Goal: Task Accomplishment & Management: Use online tool/utility

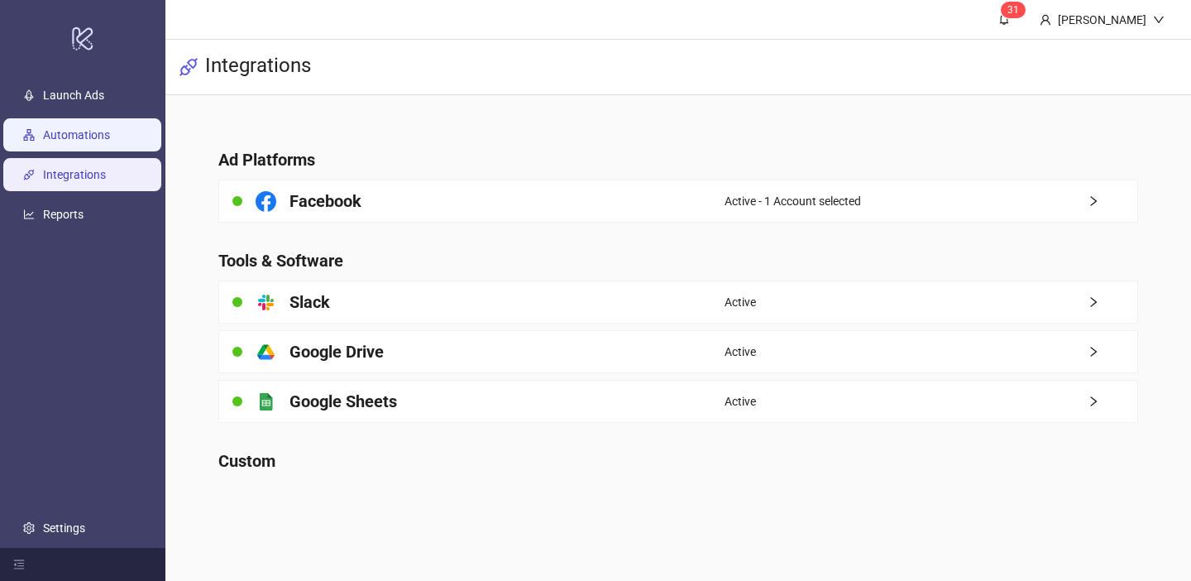
click at [78, 137] on link "Automations" at bounding box center [76, 134] width 67 height 13
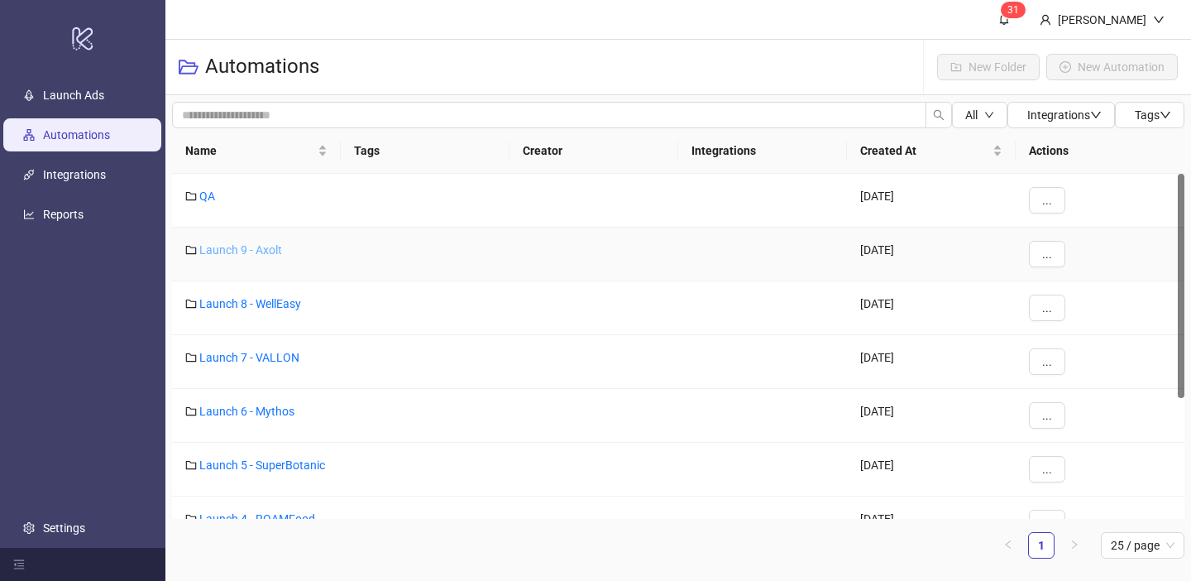
click at [260, 245] on link "Launch 9 - Axolt" at bounding box center [240, 249] width 83 height 13
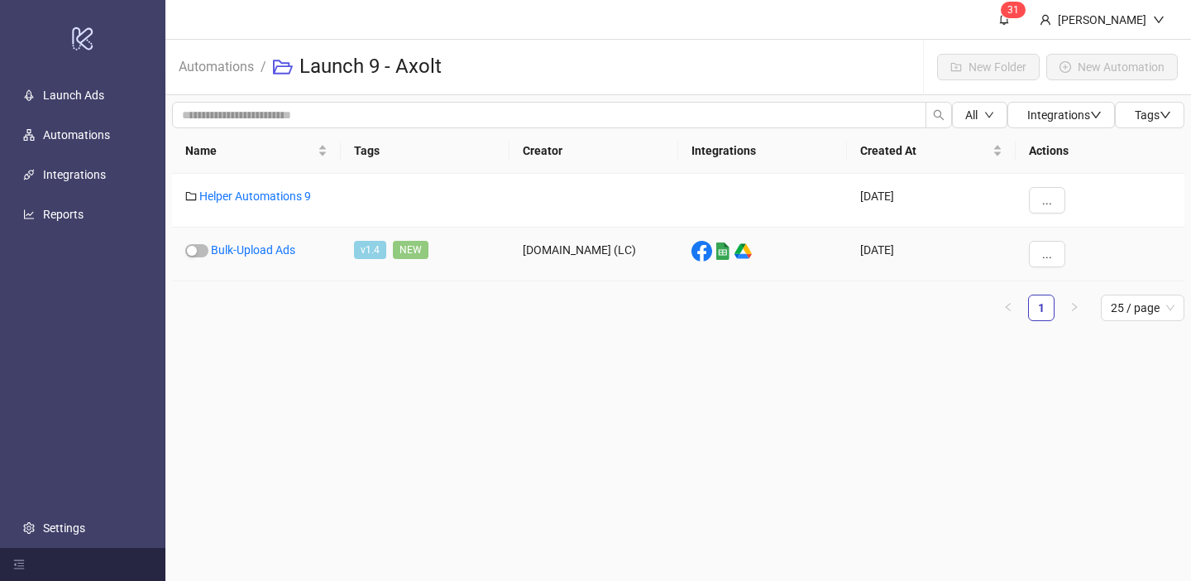
click at [260, 245] on link "Bulk-Upload Ads" at bounding box center [253, 249] width 84 height 13
click at [277, 199] on link "Helper Automations 9" at bounding box center [255, 195] width 112 height 13
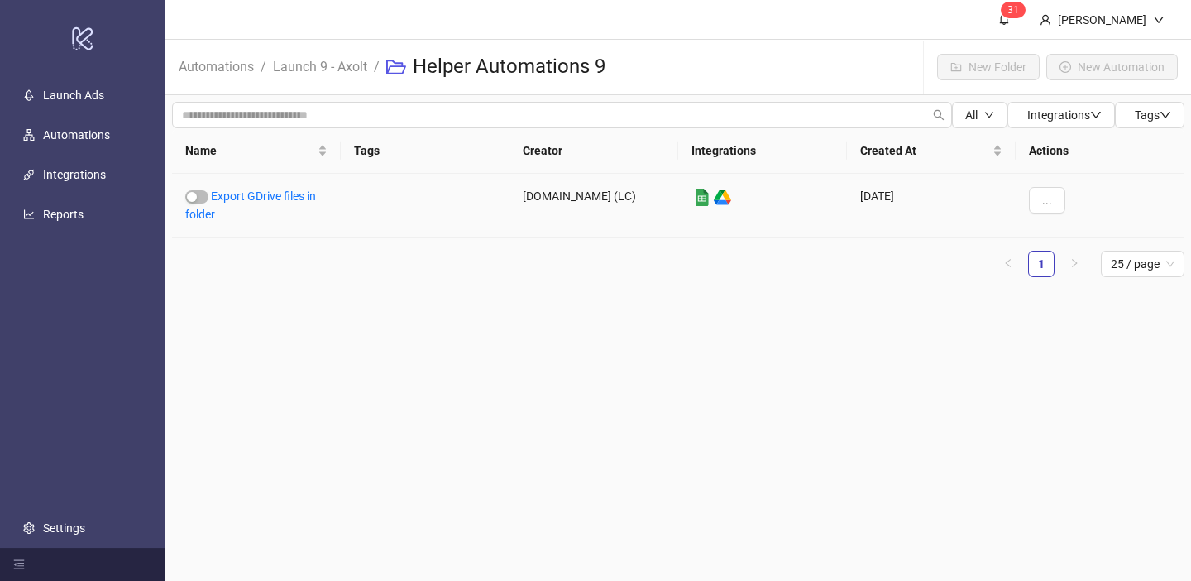
click at [277, 199] on link "Export GDrive files in folder" at bounding box center [250, 204] width 131 height 31
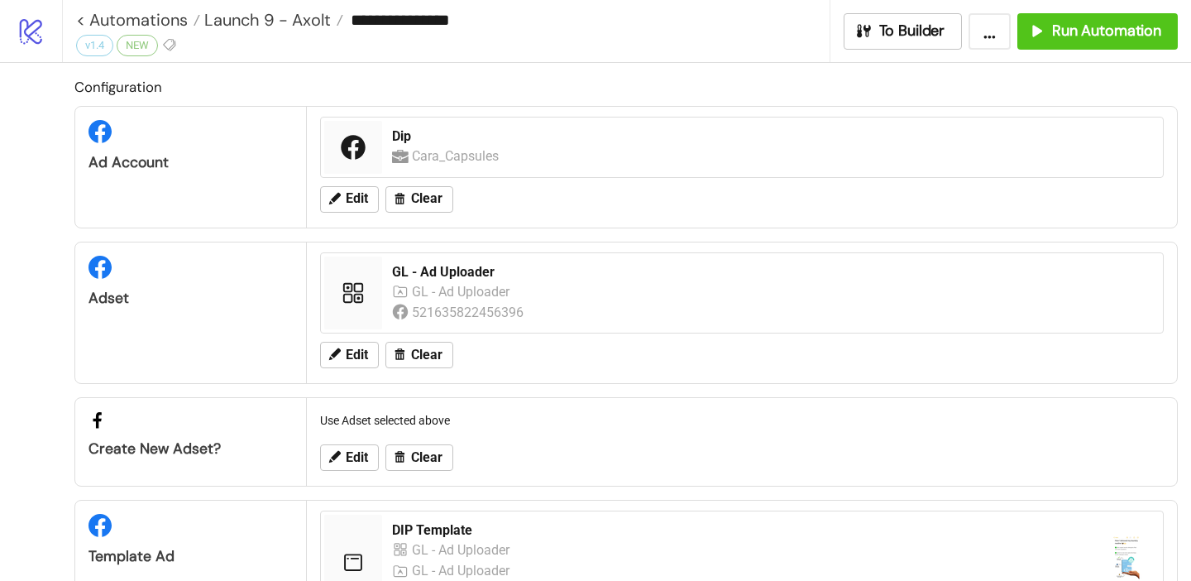
type input "**********"
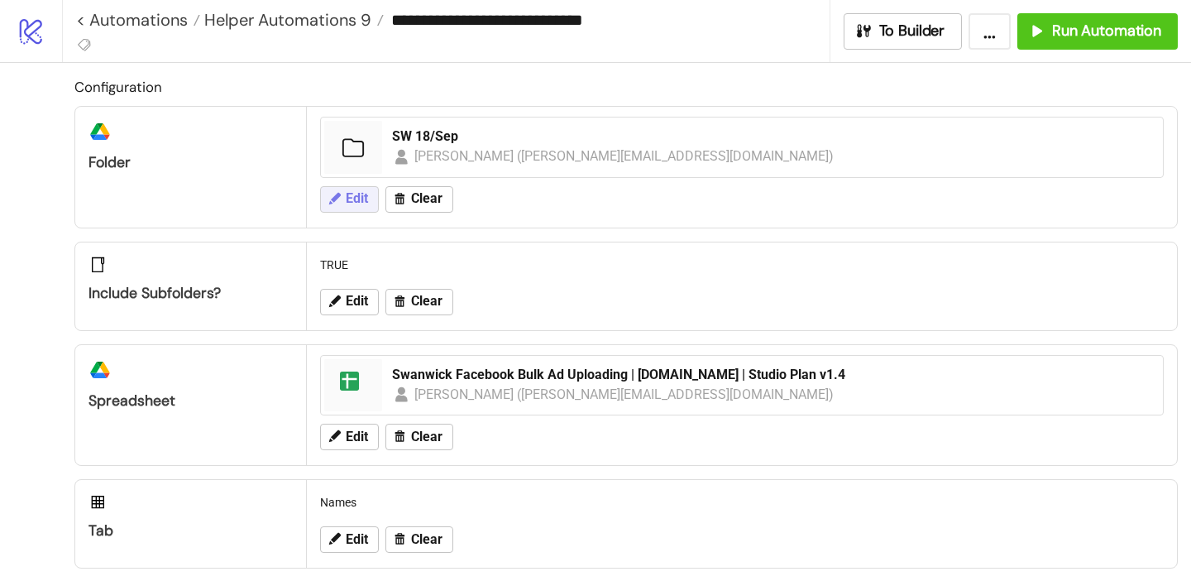
click at [340, 189] on button "Edit" at bounding box center [349, 199] width 59 height 26
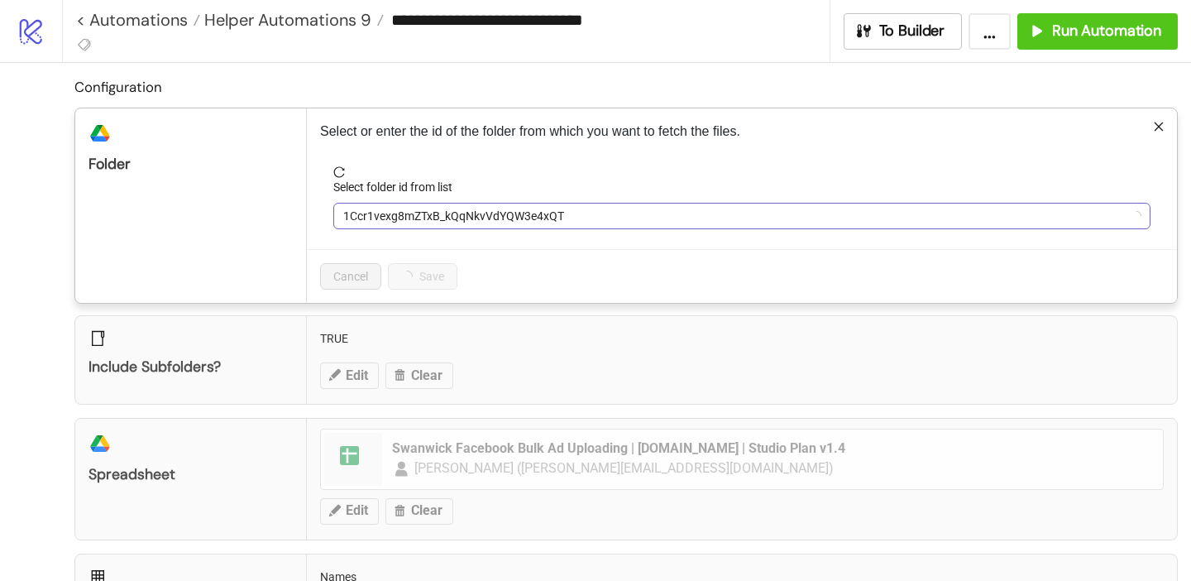
click at [435, 217] on span "1Ccr1vexg8mZTxB_kQqNkvVdYQW3e4xQT" at bounding box center [742, 216] width 798 height 25
click at [435, 217] on span "SW 18/Sep" at bounding box center [742, 216] width 798 height 25
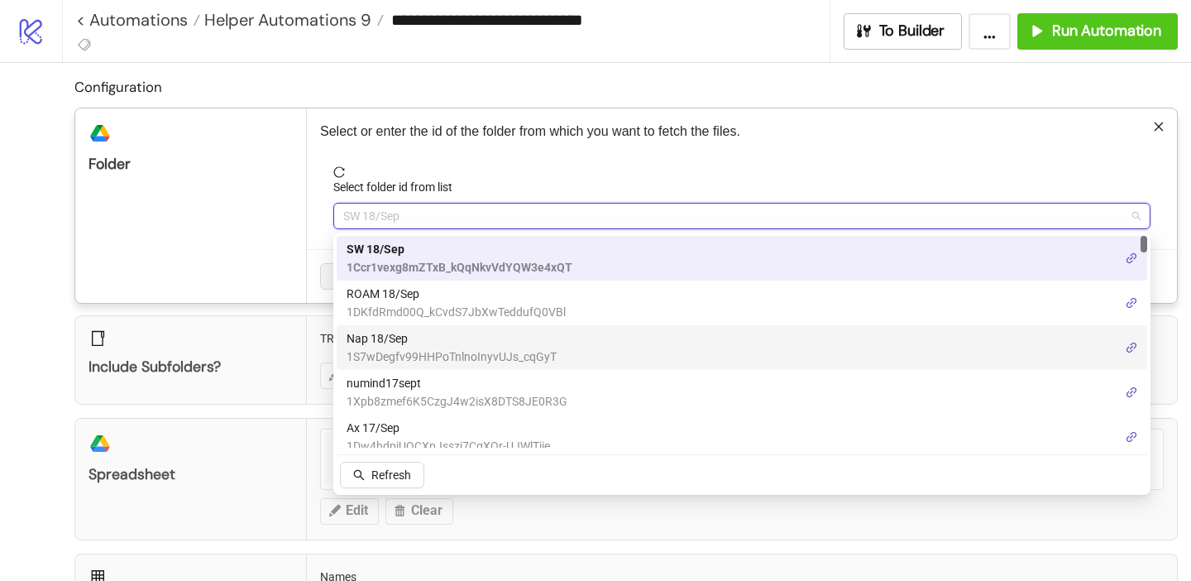
click at [405, 346] on span "Nap 18/Sep" at bounding box center [452, 338] width 210 height 18
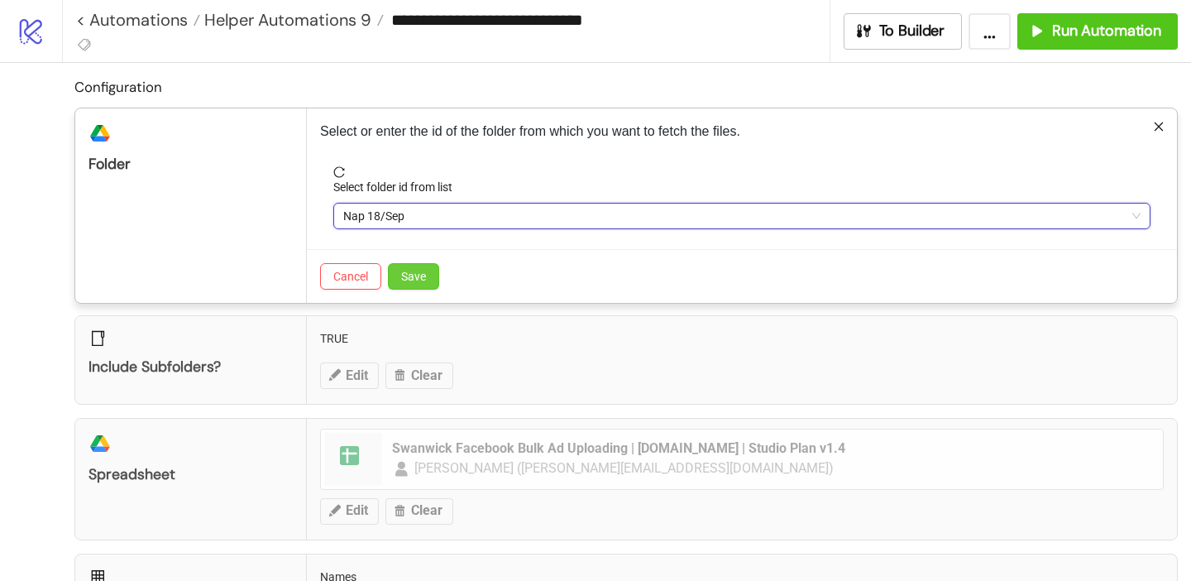
click at [419, 280] on span "Save" at bounding box center [413, 276] width 25 height 13
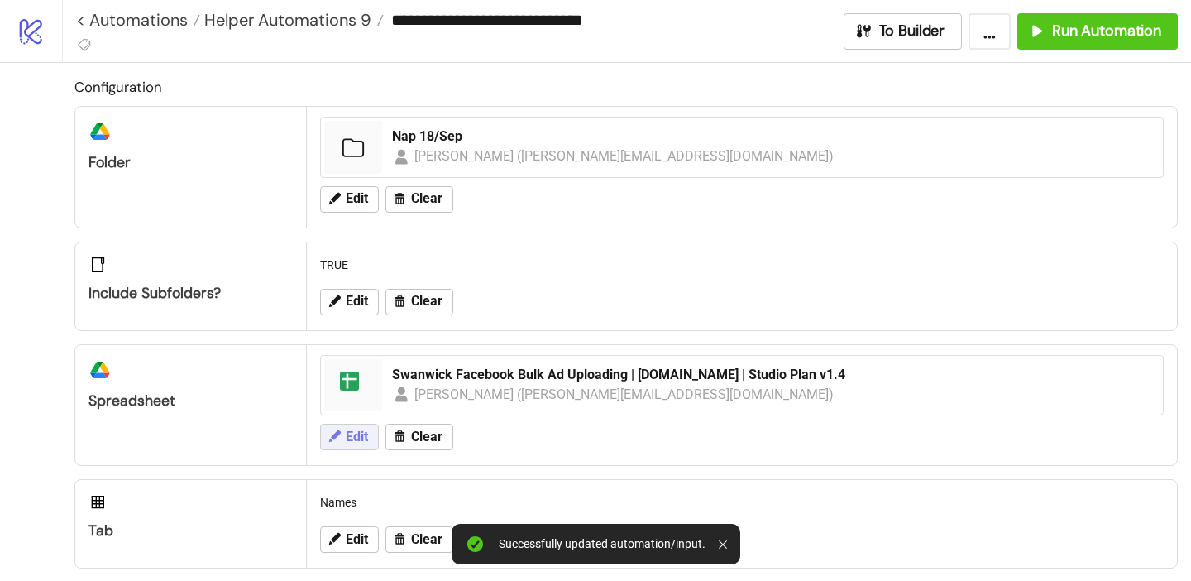
click at [338, 429] on icon at bounding box center [334, 436] width 15 height 15
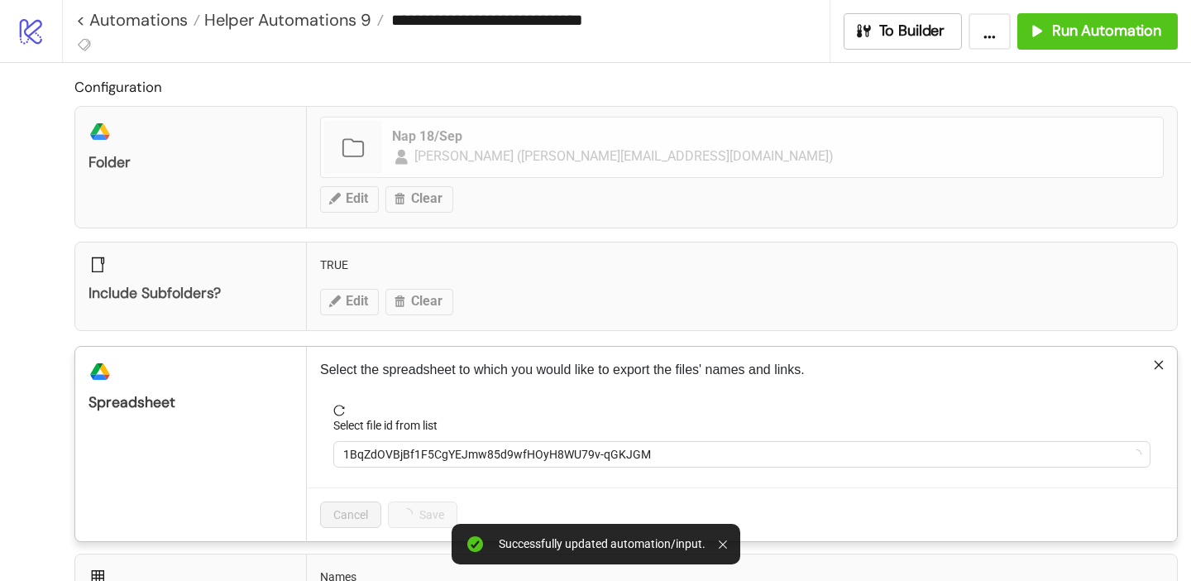
click at [397, 437] on div "Select file id from list" at bounding box center [741, 428] width 817 height 25
click at [396, 445] on span "1BqZdOVBjBf1F5CgYEJmw85d9wfHOyH8WU79v-qGKJGM" at bounding box center [742, 454] width 798 height 25
click at [397, 455] on span "Swanwick Facebook Bulk Ad Uploading | [DOMAIN_NAME] | Studio Plan v1.4" at bounding box center [742, 454] width 798 height 25
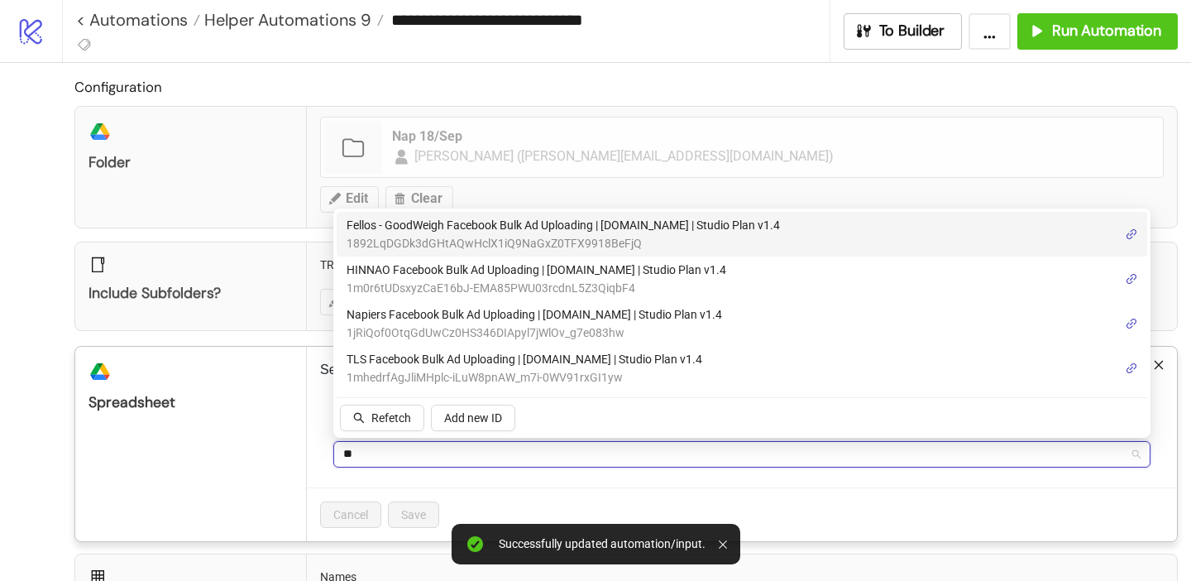
type input "***"
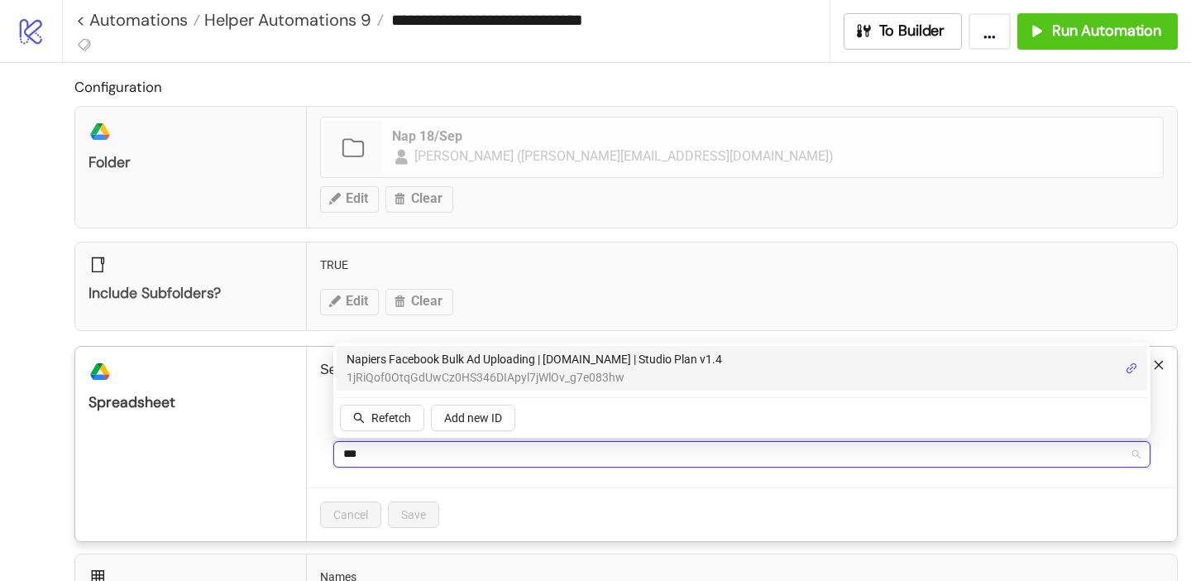
click at [417, 353] on span "Napiers Facebook Bulk Ad Uploading | [DOMAIN_NAME] | Studio Plan v1.4" at bounding box center [535, 359] width 376 height 18
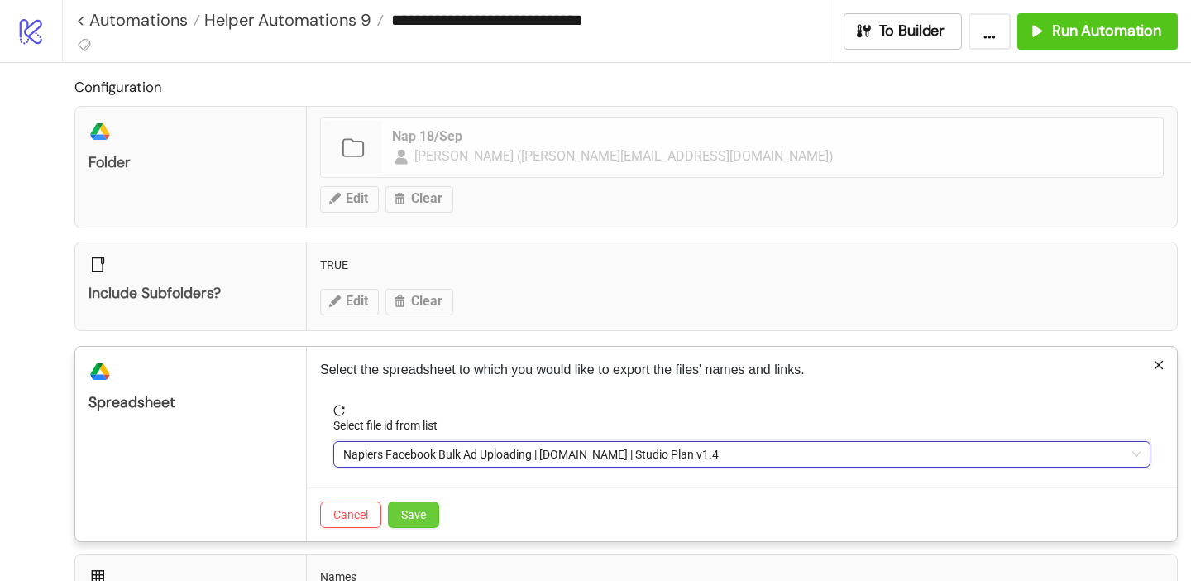
click at [406, 514] on span "Save" at bounding box center [413, 514] width 25 height 13
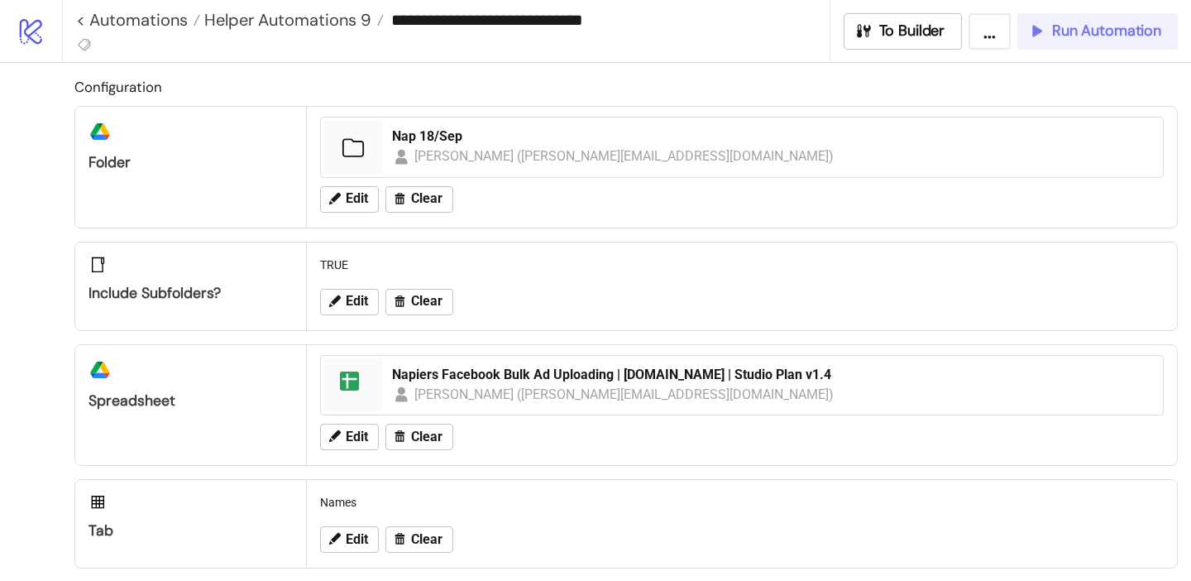
click at [1065, 22] on span "Run Automation" at bounding box center [1106, 31] width 109 height 19
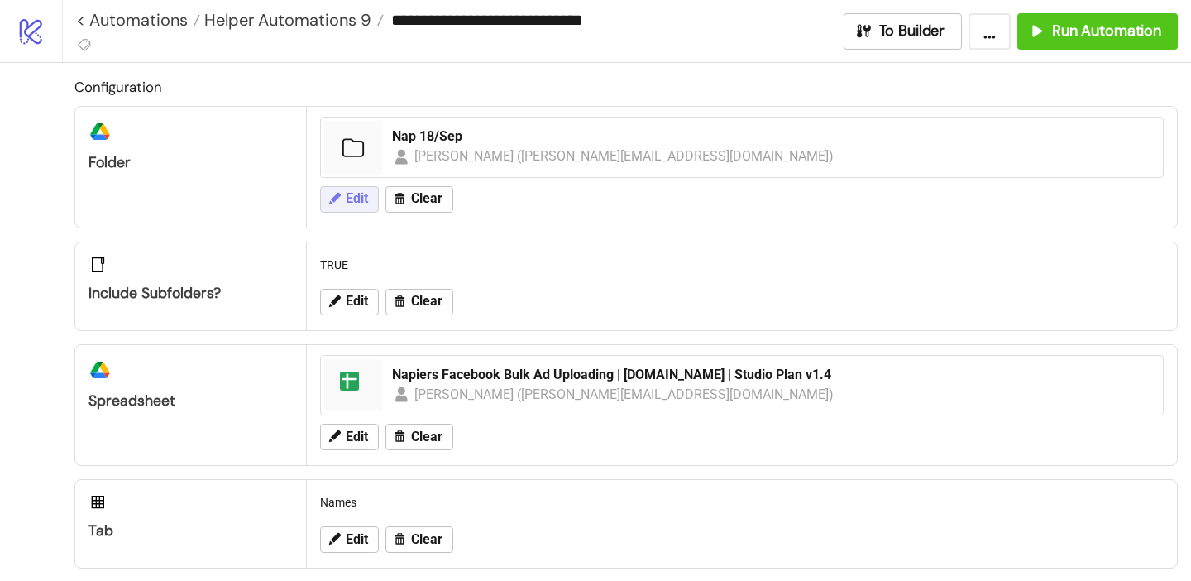
click at [343, 191] on button "Edit" at bounding box center [349, 199] width 59 height 26
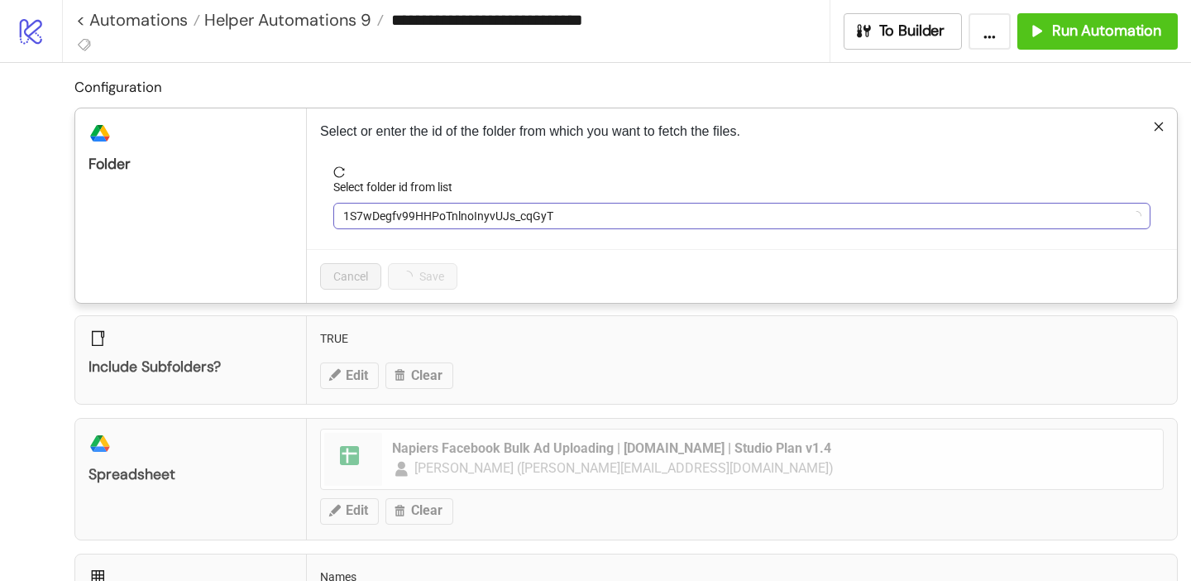
click at [391, 222] on span "1S7wDegfv99HHPoTnlnoInyvUJs_cqGyT" at bounding box center [742, 216] width 798 height 25
click at [391, 222] on span "Nap 18/Sep" at bounding box center [742, 216] width 798 height 25
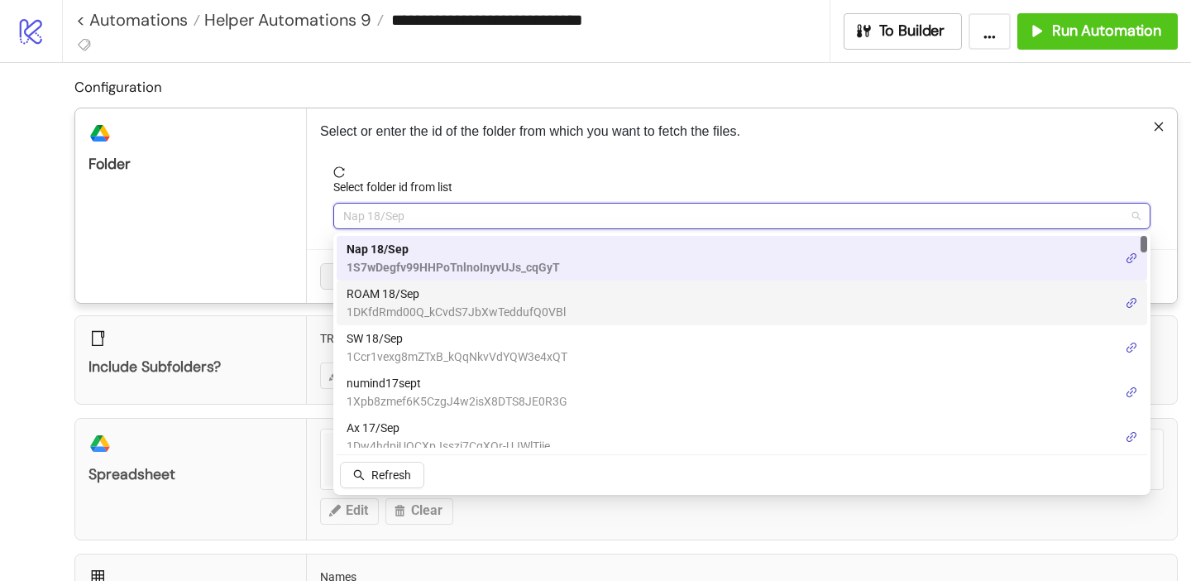
click at [391, 298] on span "ROAM 18/Sep" at bounding box center [456, 294] width 219 height 18
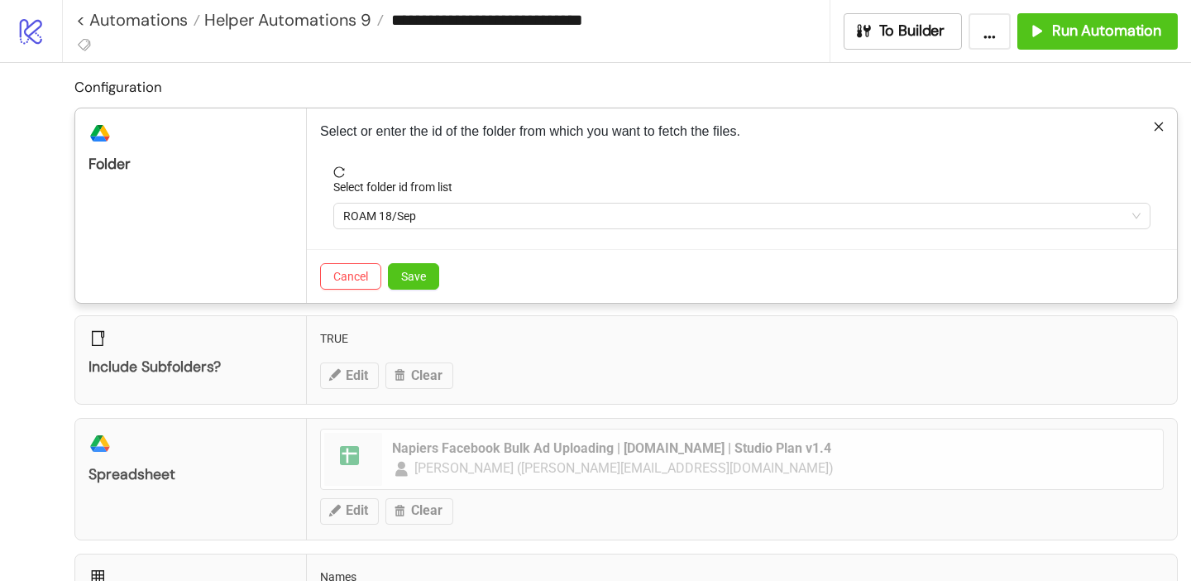
click at [411, 291] on div "Cancel Save" at bounding box center [742, 276] width 870 height 54
click at [410, 280] on span "Save" at bounding box center [413, 276] width 25 height 13
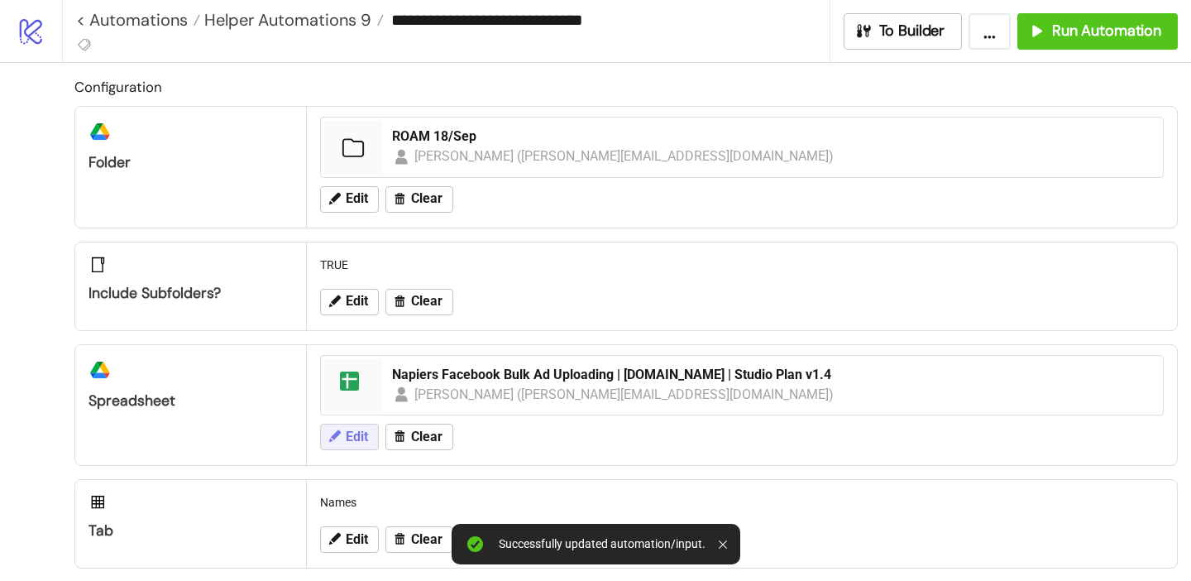
click at [362, 445] on button "Edit" at bounding box center [349, 437] width 59 height 26
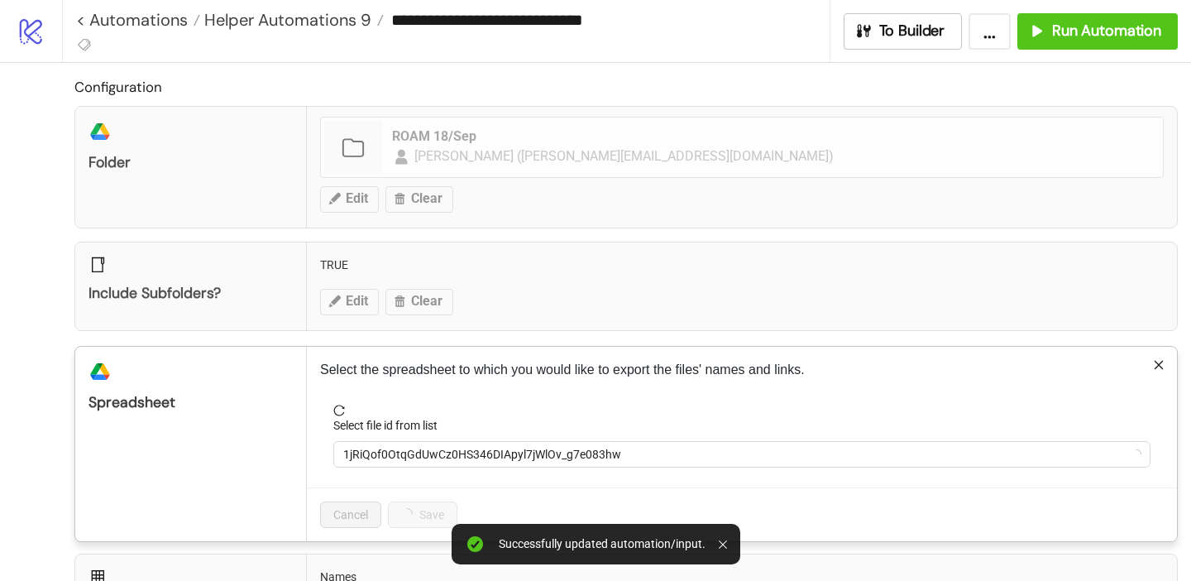
click at [429, 434] on div "Select file id from list" at bounding box center [741, 428] width 817 height 25
click at [428, 446] on span "1jRiQof0OtqGdUwCz0HS346DIApyl7jWlOv_g7e083hw" at bounding box center [742, 454] width 798 height 25
click at [428, 445] on span "Napiers Facebook Bulk Ad Uploading | [DOMAIN_NAME] | Studio Plan v1.4" at bounding box center [742, 454] width 798 height 25
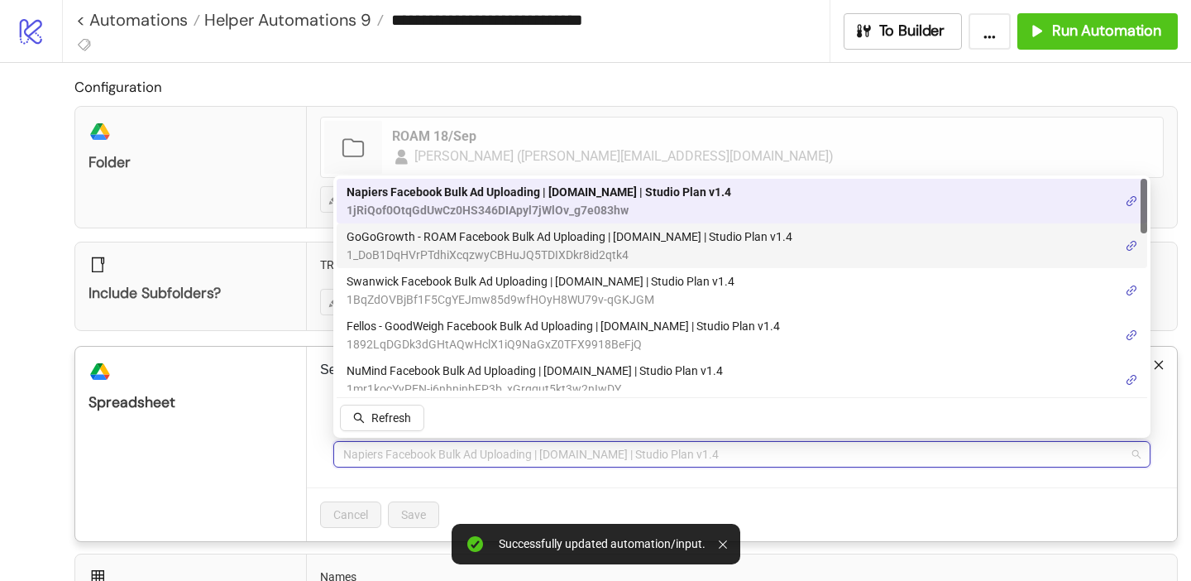
click at [435, 237] on span "GoGoGrowth - ROAM Facebook Bulk Ad Uploading | [DOMAIN_NAME] | Studio Plan v1.4" at bounding box center [570, 237] width 446 height 18
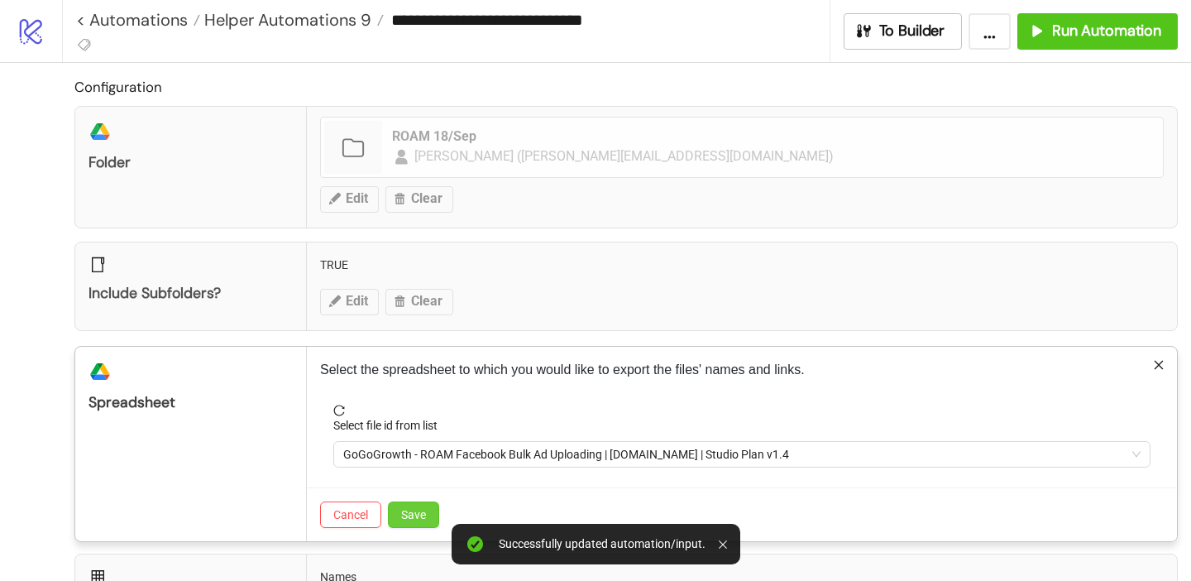
click at [417, 508] on span "Save" at bounding box center [413, 514] width 25 height 13
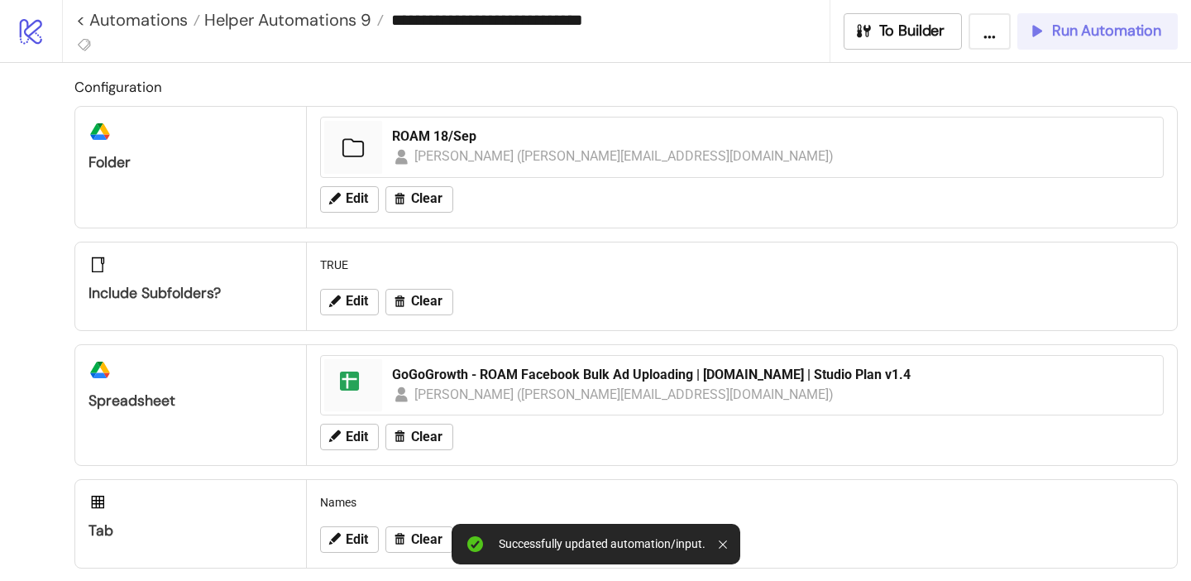
click at [1054, 31] on span "Run Automation" at bounding box center [1106, 31] width 109 height 19
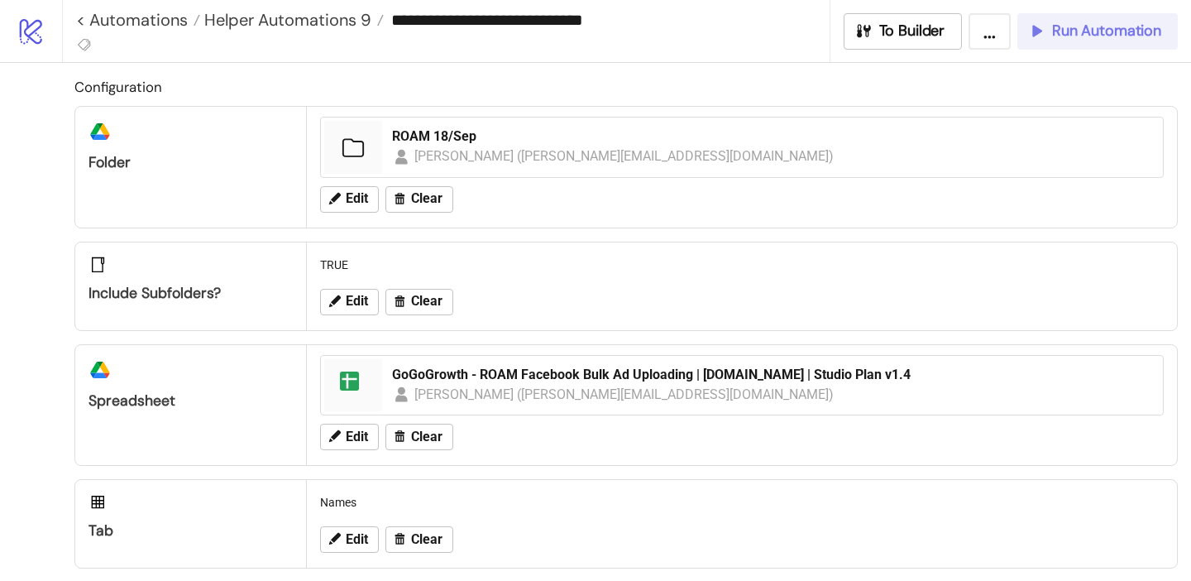
click at [1082, 40] on span "Run Automation" at bounding box center [1106, 31] width 109 height 19
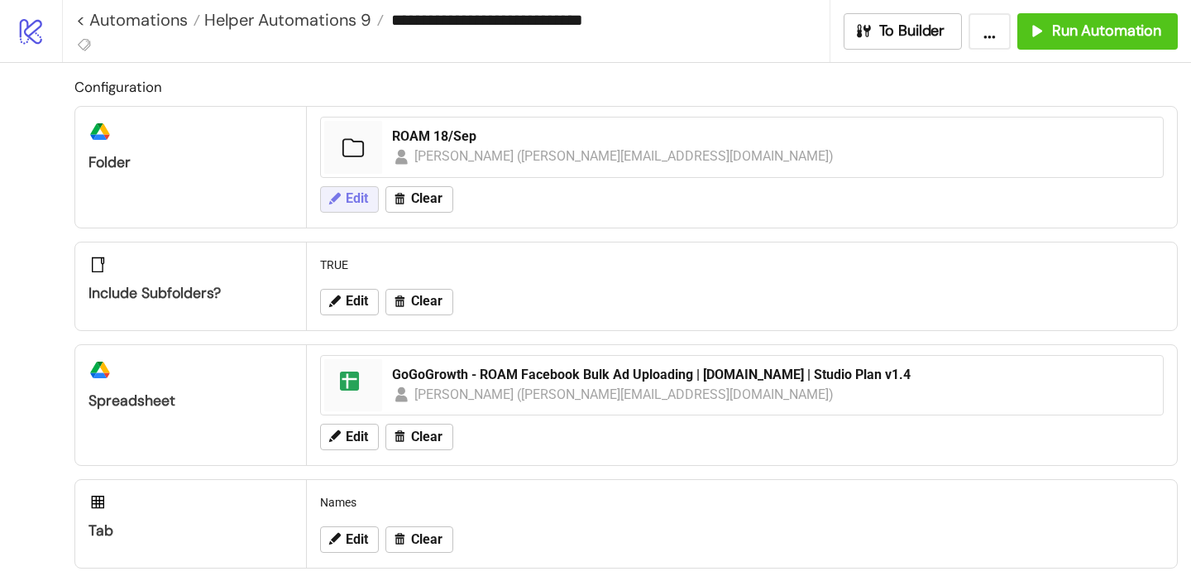
click at [347, 192] on span "Edit" at bounding box center [357, 198] width 22 height 15
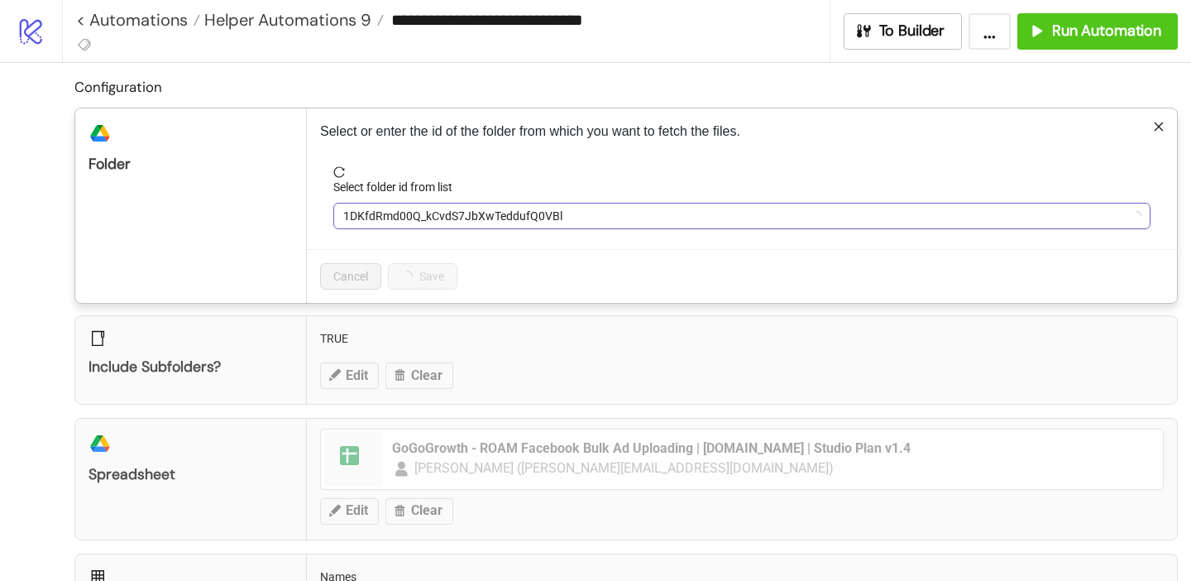
click at [377, 222] on span "1DKfdRmd00Q_kCvdS7JbXwTeddufQ0VBl" at bounding box center [742, 216] width 798 height 25
click at [377, 222] on span "ROAM 18/Sep" at bounding box center [742, 216] width 798 height 25
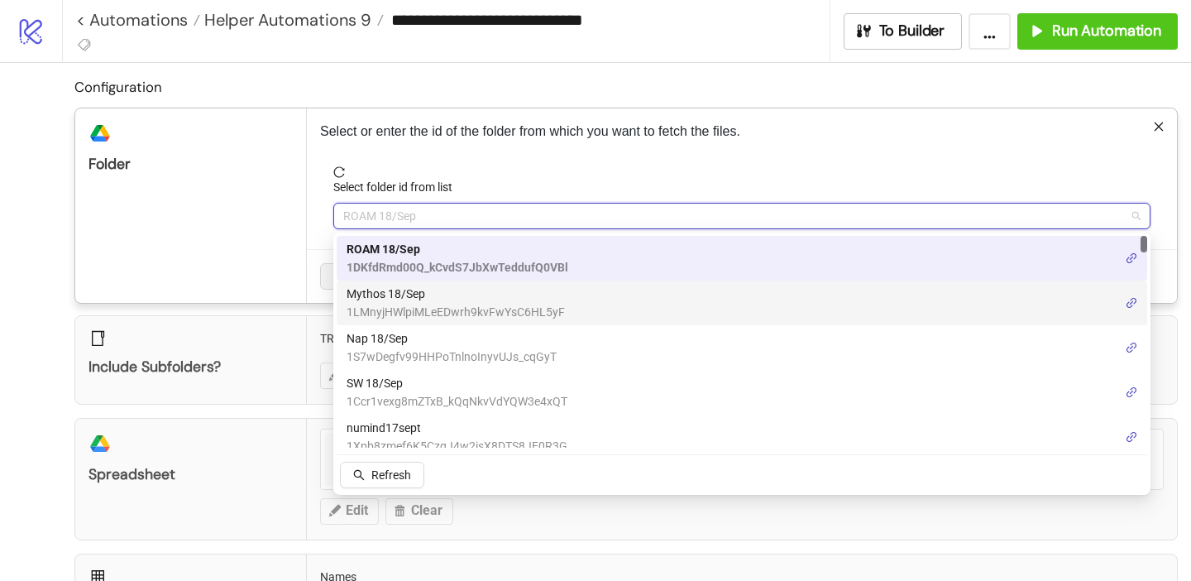
click at [386, 299] on span "Mythos 18/Sep" at bounding box center [456, 294] width 218 height 18
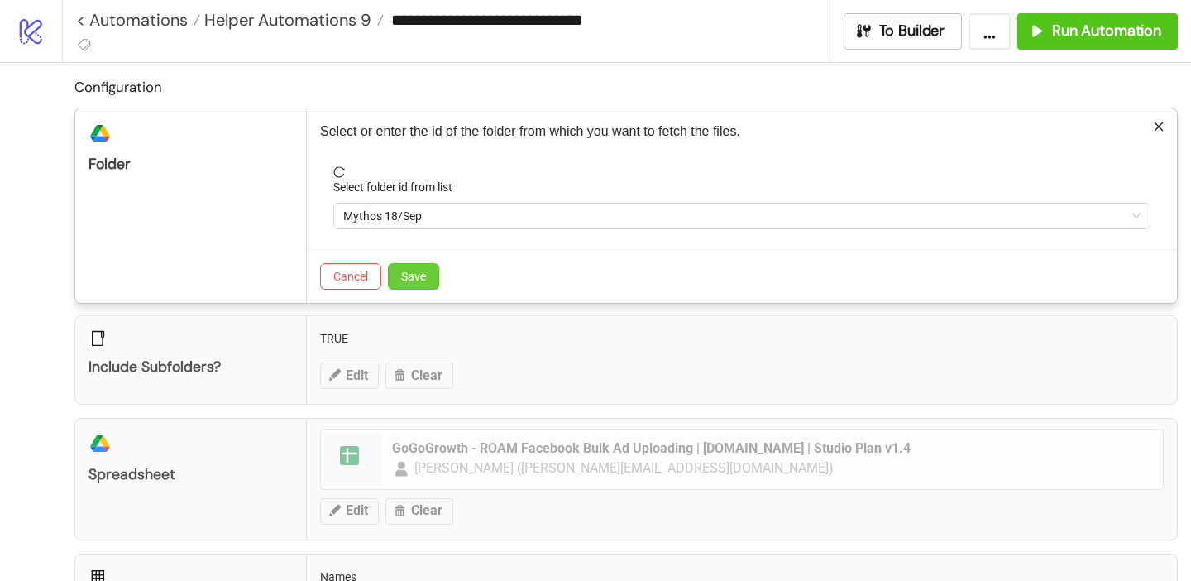
click at [416, 281] on span "Save" at bounding box center [413, 276] width 25 height 13
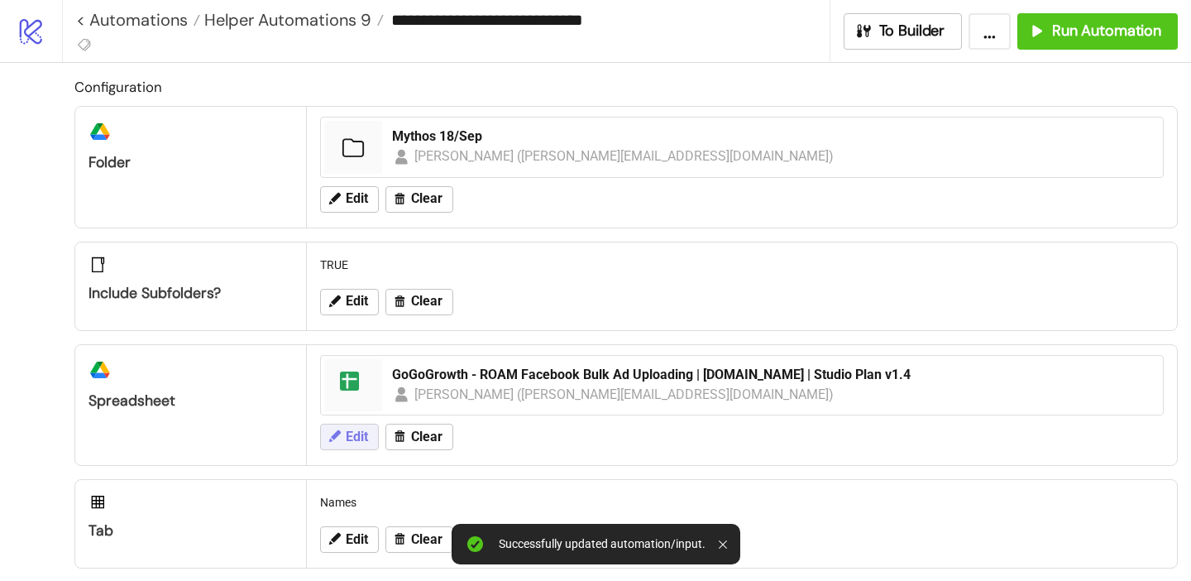
click at [362, 431] on span "Edit" at bounding box center [357, 436] width 22 height 15
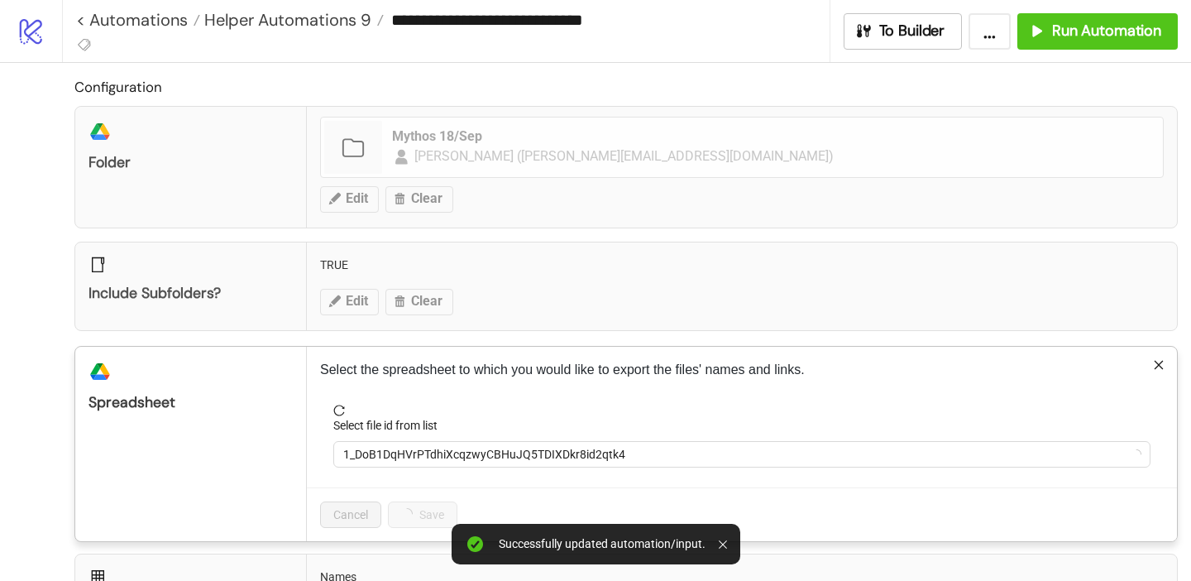
click at [413, 430] on label "Select file id from list" at bounding box center [390, 425] width 115 height 18
click at [413, 442] on input "Select file id from list" at bounding box center [734, 454] width 783 height 25
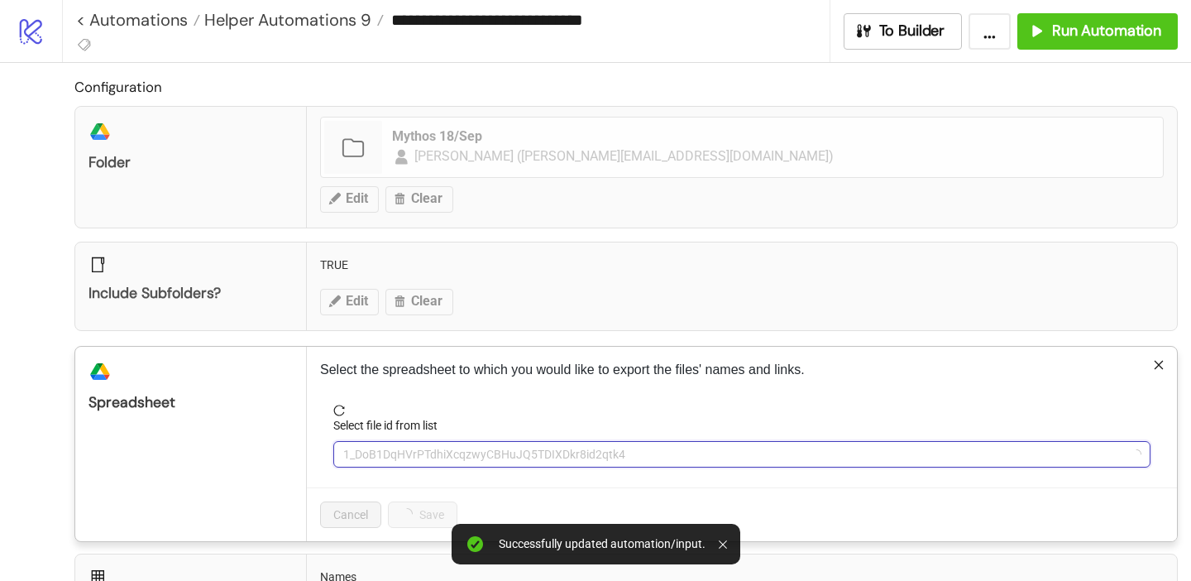
click at [413, 443] on span "1_DoB1DqHVrPTdhiXcqzwyCBHuJQ5TDIXDkr8id2qtk4" at bounding box center [742, 454] width 798 height 25
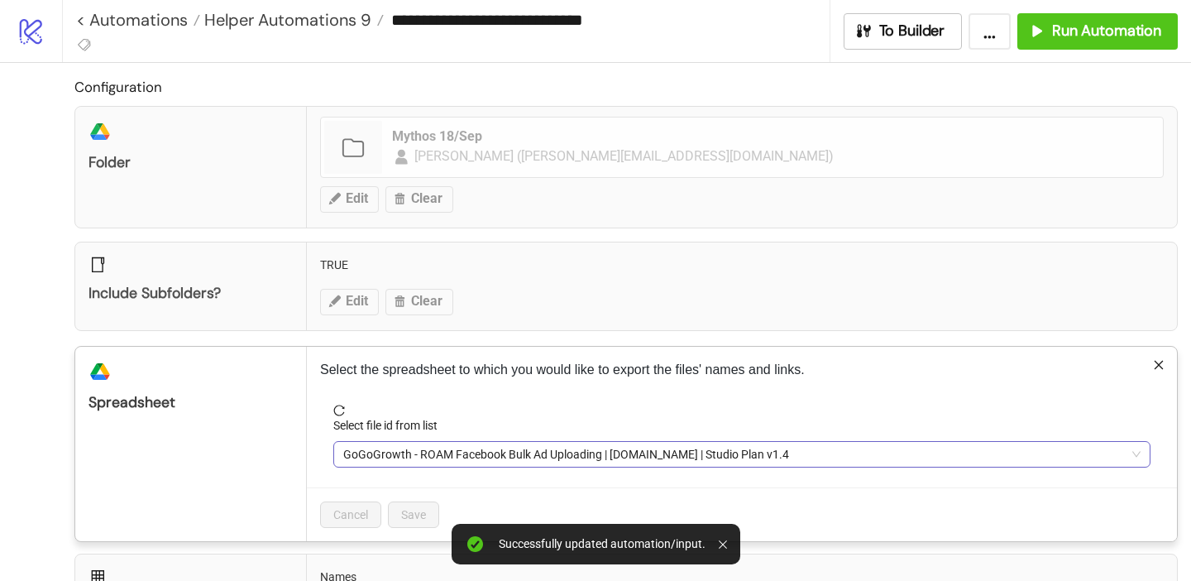
click at [412, 451] on span "GoGoGrowth - ROAM Facebook Bulk Ad Uploading | [DOMAIN_NAME] | Studio Plan v1.4" at bounding box center [742, 454] width 798 height 25
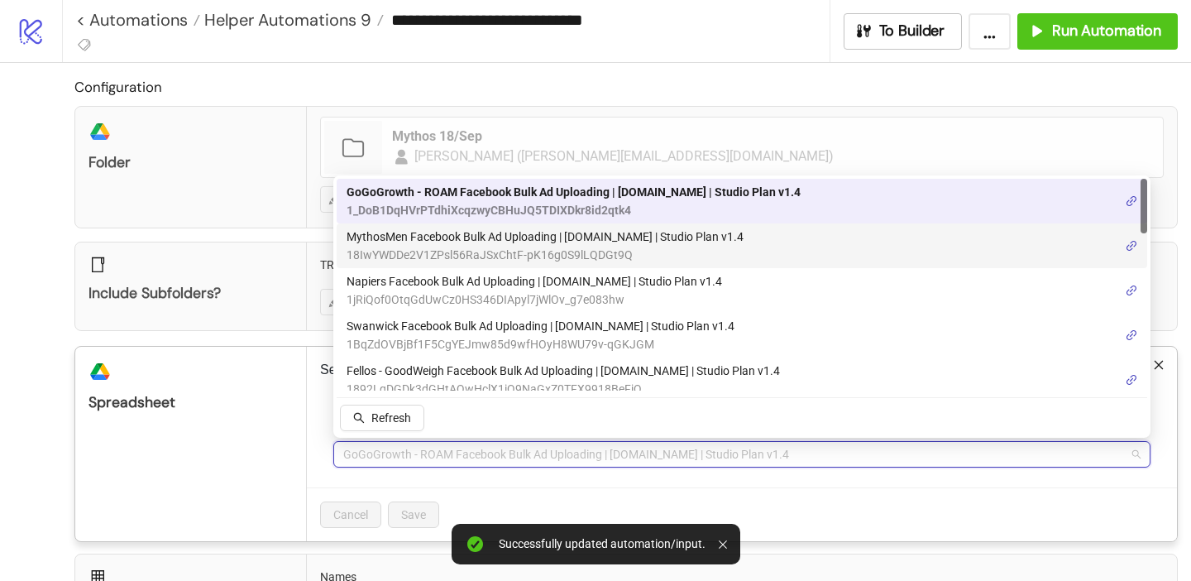
click at [427, 247] on span "18IwYWDDe2V1ZPsl56RaJSxChtF-pK16g0S9lLQDGt9Q" at bounding box center [545, 255] width 397 height 18
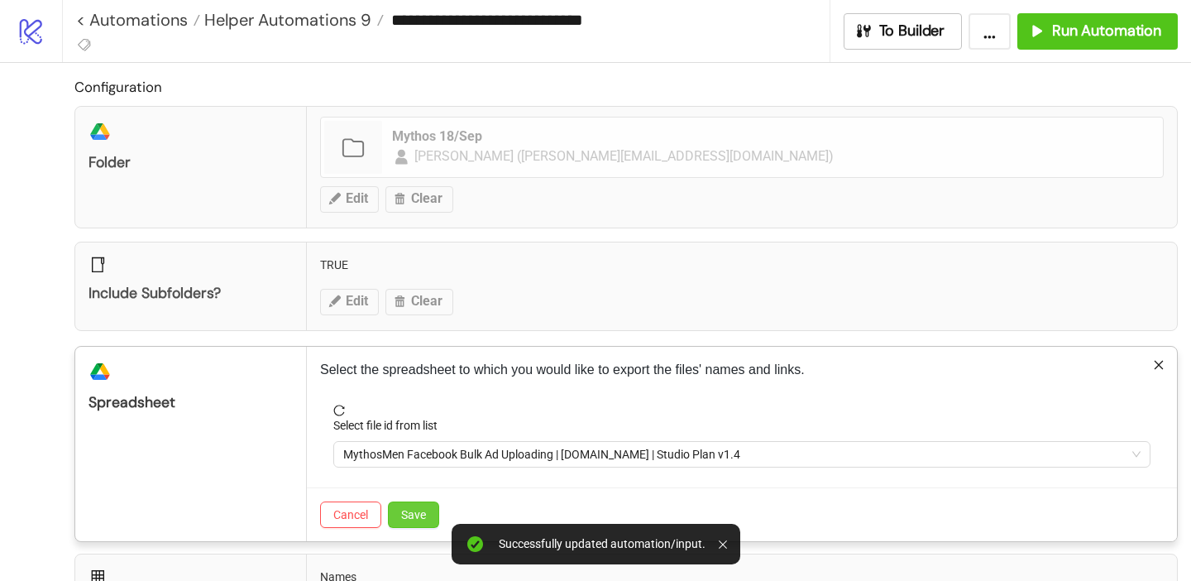
click at [419, 514] on span "Save" at bounding box center [413, 514] width 25 height 13
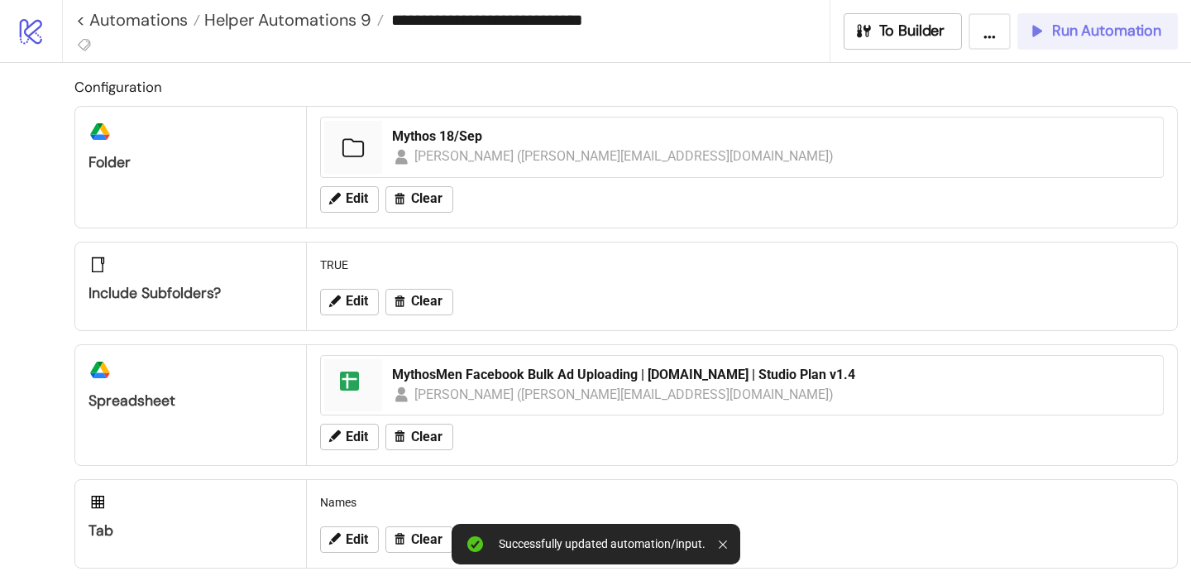
click at [1067, 35] on span "Run Automation" at bounding box center [1106, 31] width 109 height 19
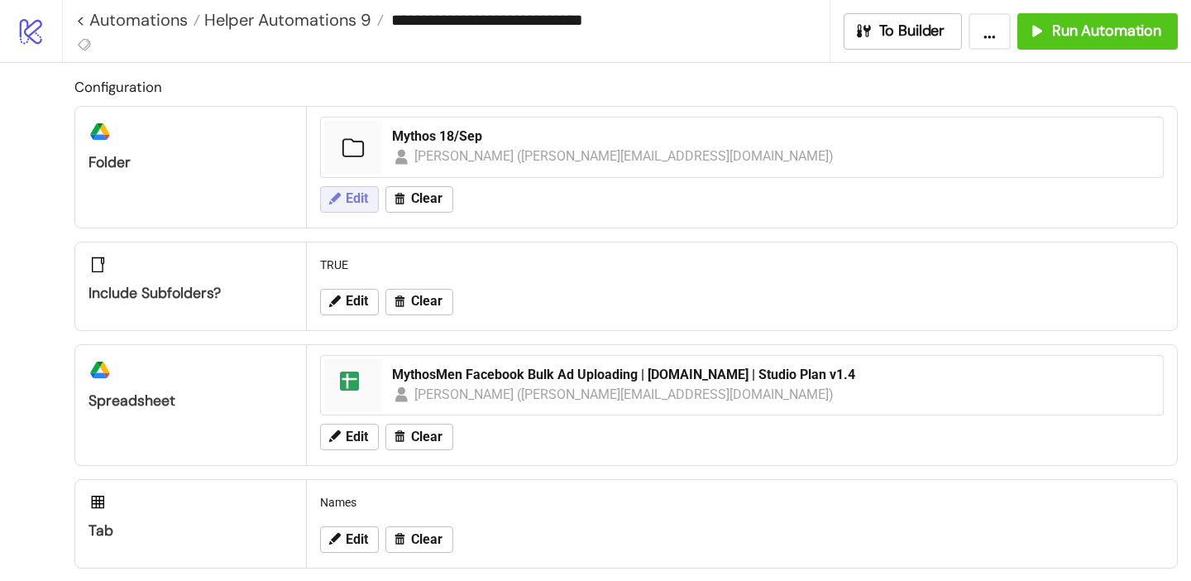
click at [366, 198] on span "Edit" at bounding box center [357, 198] width 22 height 15
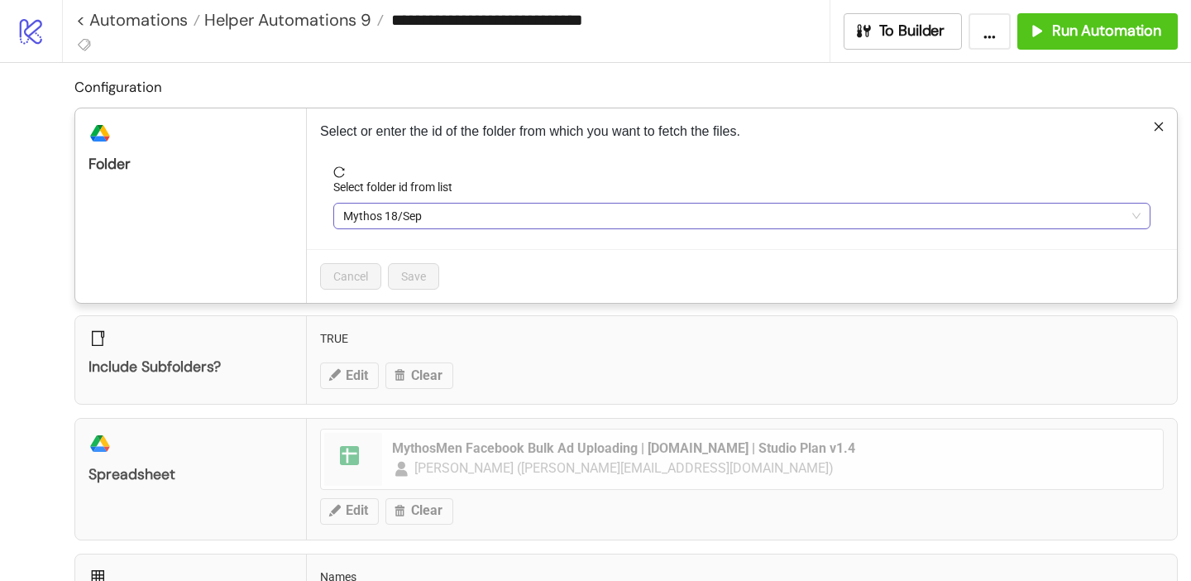
click at [459, 217] on span "Mythos 18/Sep" at bounding box center [742, 216] width 798 height 25
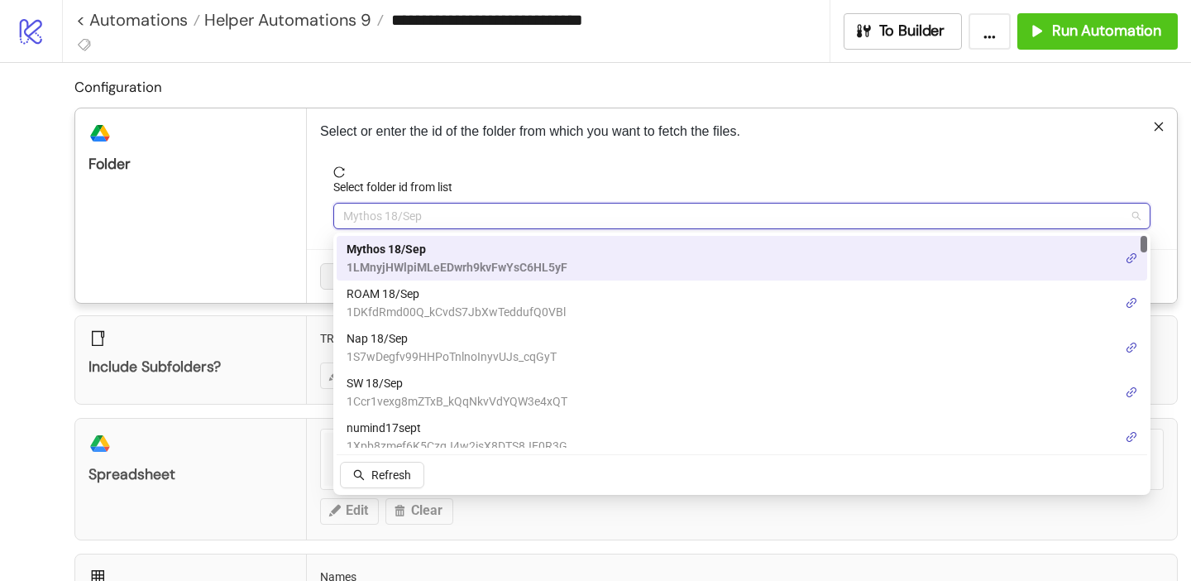
click at [464, 250] on span "Mythos 18/Sep" at bounding box center [457, 249] width 221 height 18
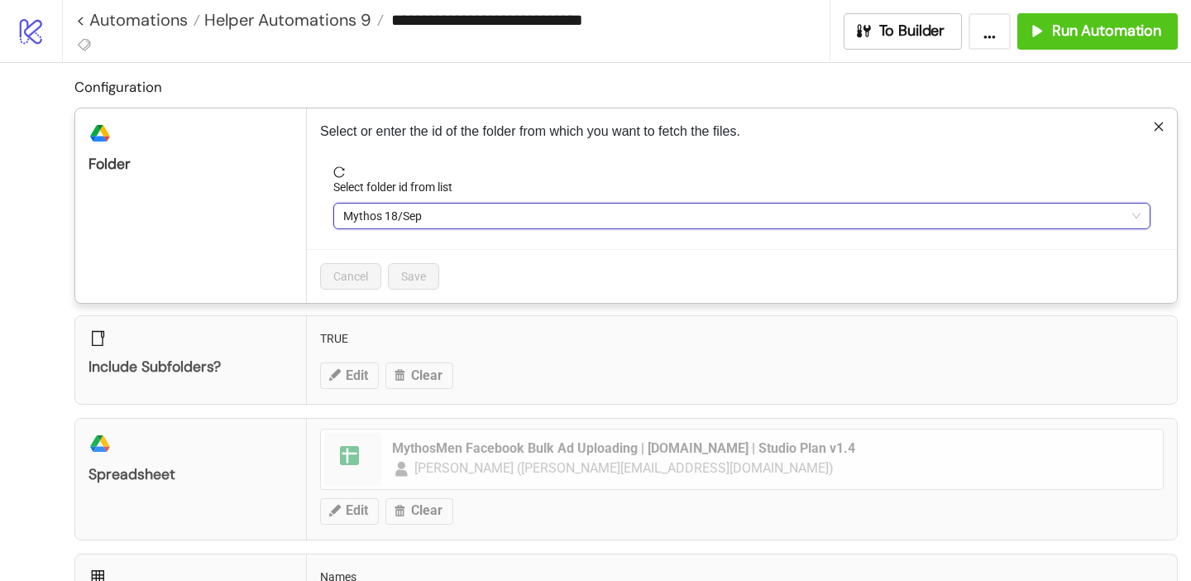
click at [525, 313] on div "Configuration platform/google_drive Folder Select or enter the id of the folder…" at bounding box center [626, 359] width 1104 height 567
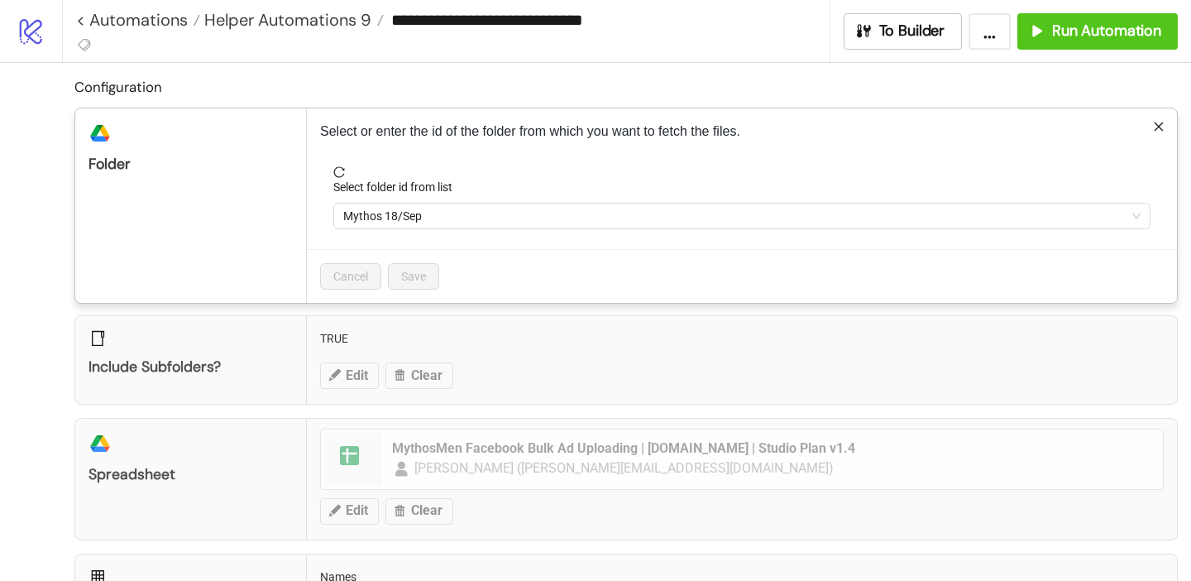
click at [513, 400] on div "**********" at bounding box center [595, 290] width 1191 height 581
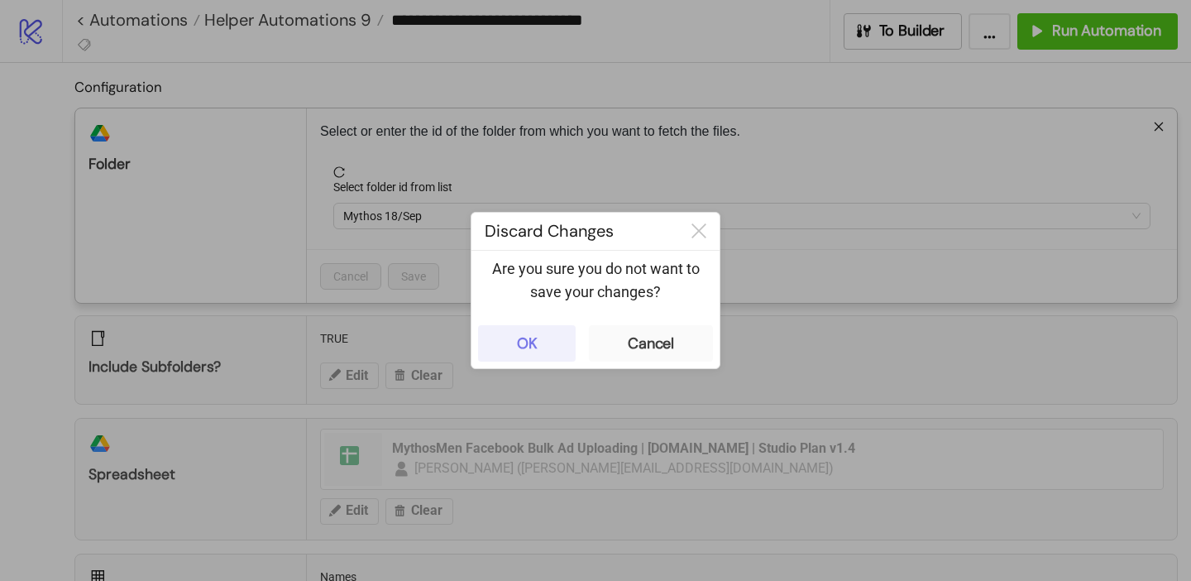
click at [549, 352] on button "OK" at bounding box center [527, 343] width 98 height 36
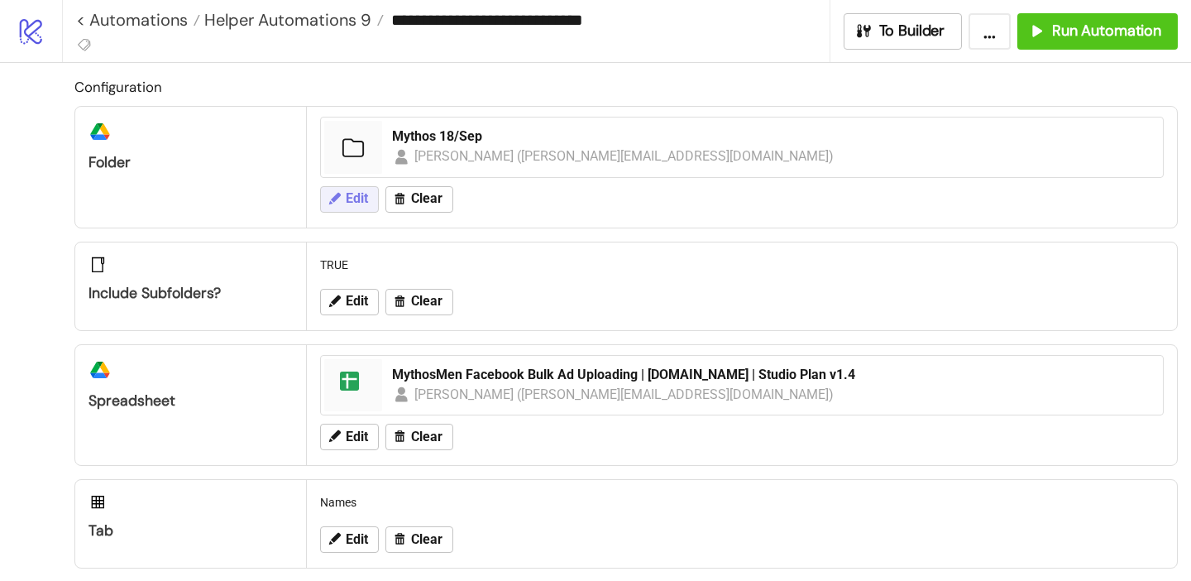
click at [364, 195] on span "Edit" at bounding box center [357, 198] width 22 height 15
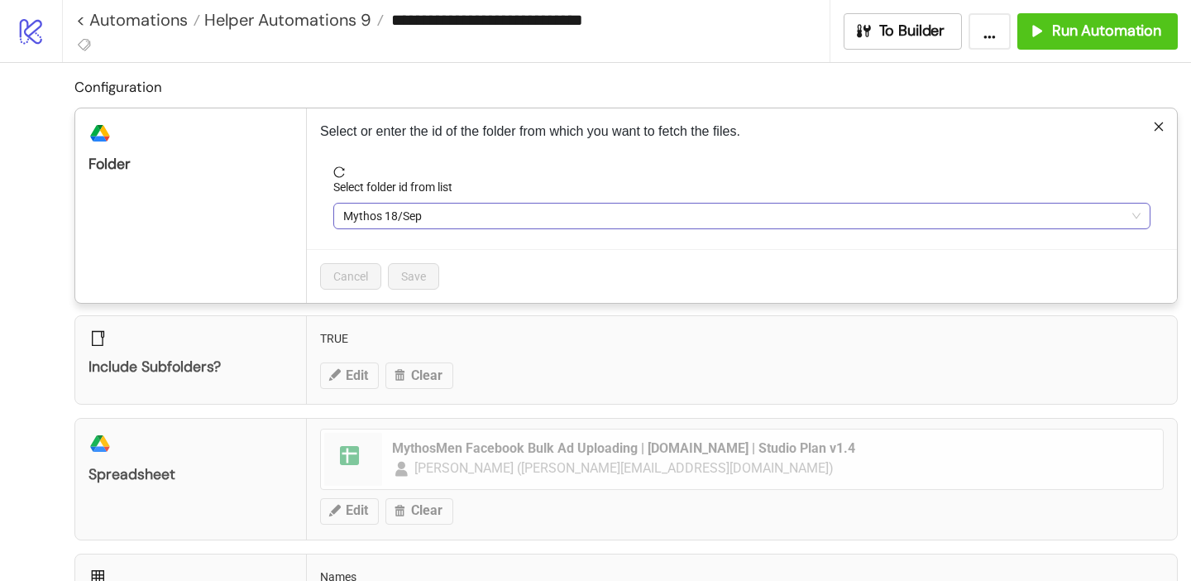
click at [376, 214] on span "Mythos 18/Sep" at bounding box center [742, 216] width 798 height 25
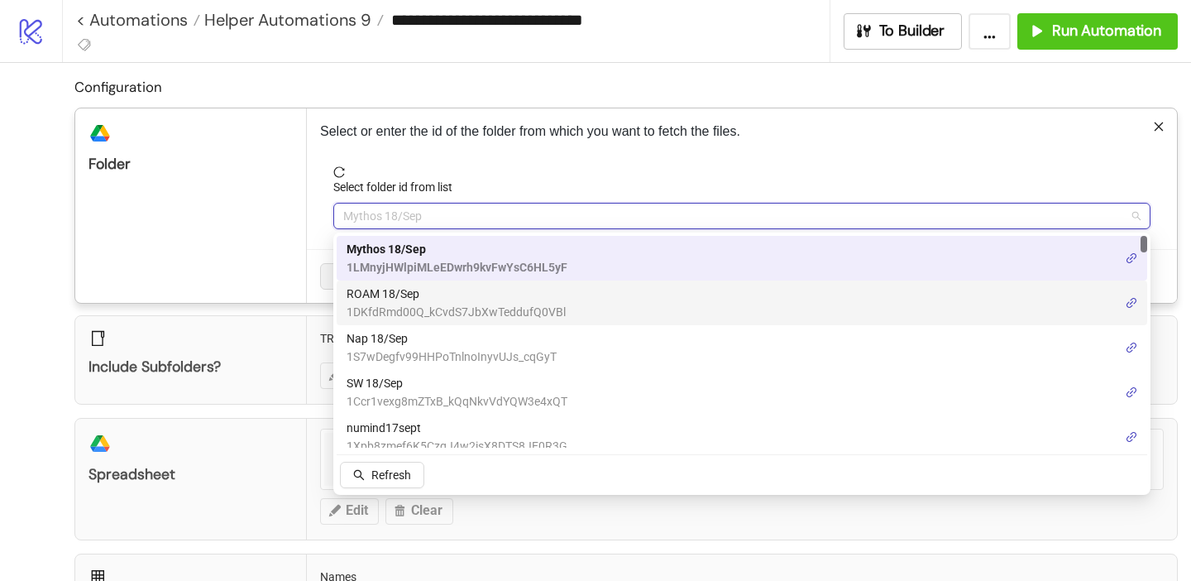
click at [422, 281] on div "ROAM 18/Sep 1DKfdRmd00Q_kCvdS7JbXwTeddufQ0VBl" at bounding box center [742, 302] width 811 height 45
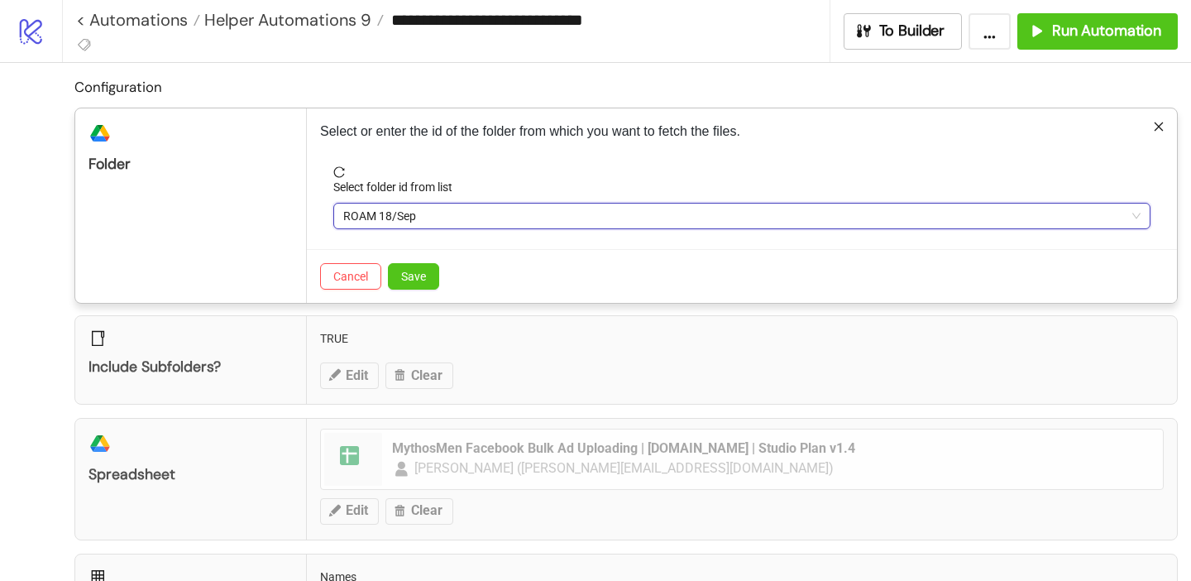
click at [413, 218] on span "ROAM 18/Sep" at bounding box center [742, 216] width 798 height 25
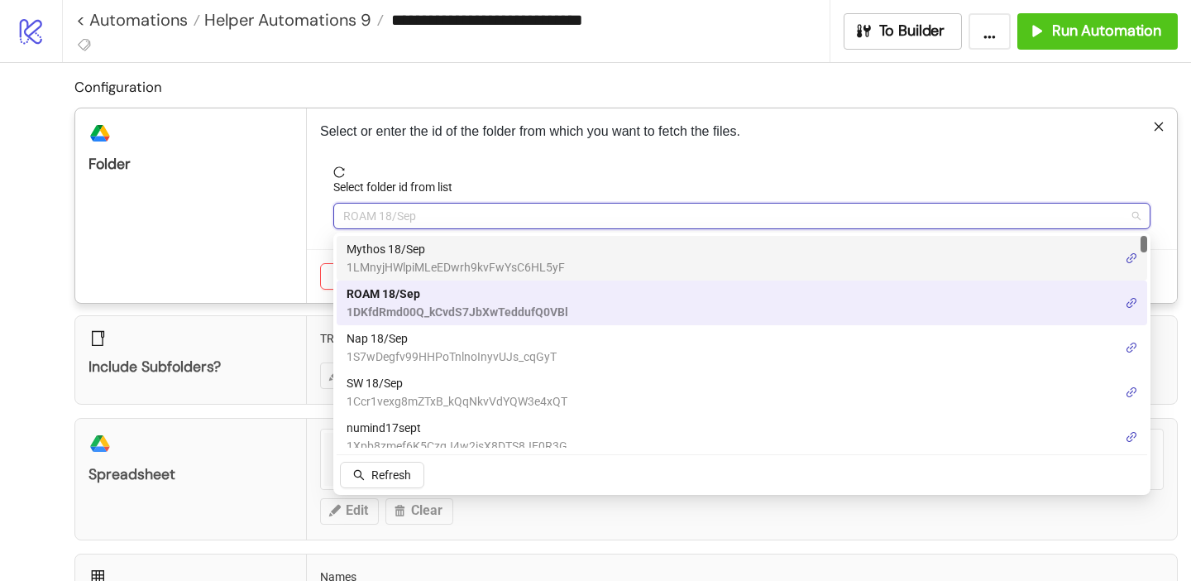
click at [413, 261] on span "1LMnyjHWlpiMLeEDwrh9kvFwYsC6HL5yF" at bounding box center [456, 267] width 218 height 18
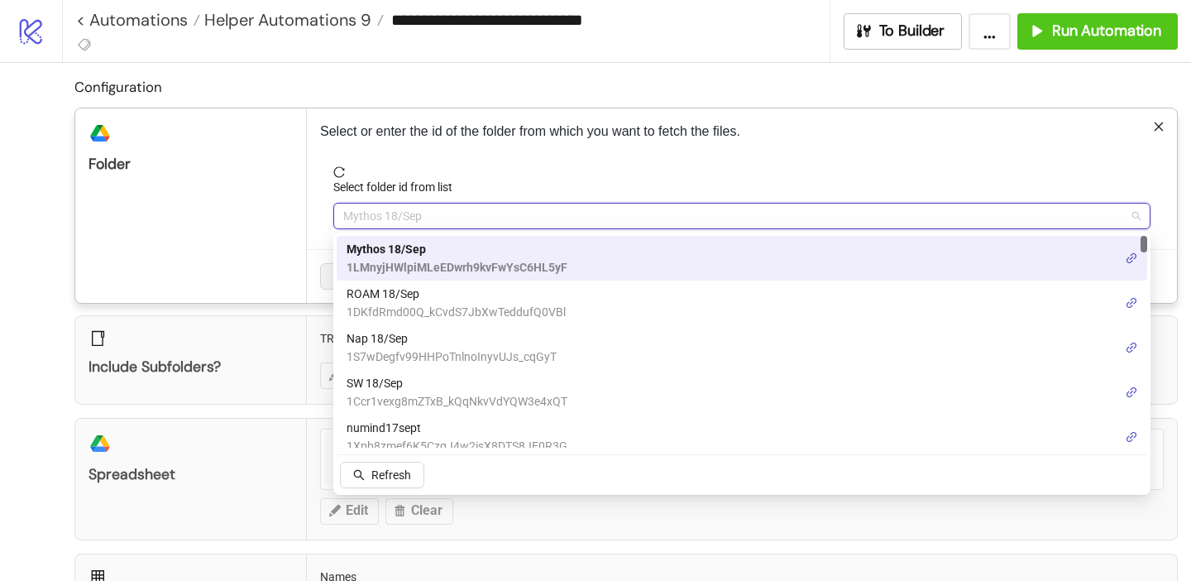
click at [448, 208] on span "Mythos 18/Sep" at bounding box center [742, 216] width 798 height 25
click at [429, 256] on span "Mythos 18/Sep" at bounding box center [457, 249] width 221 height 18
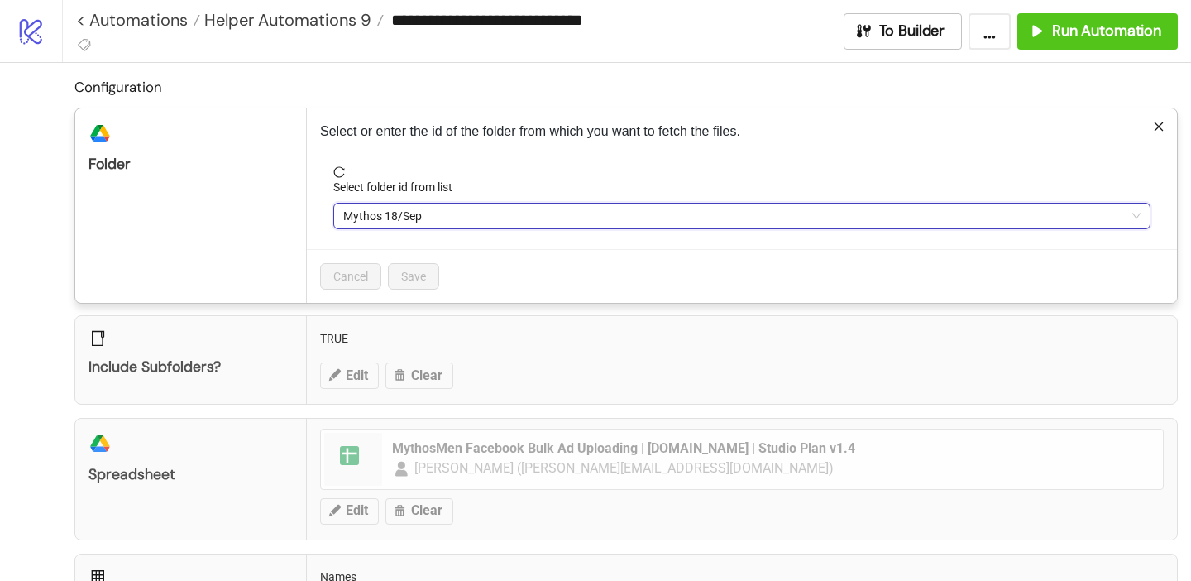
click at [410, 347] on div "Include subfolders? TRUE Edit Clear" at bounding box center [626, 359] width 1104 height 89
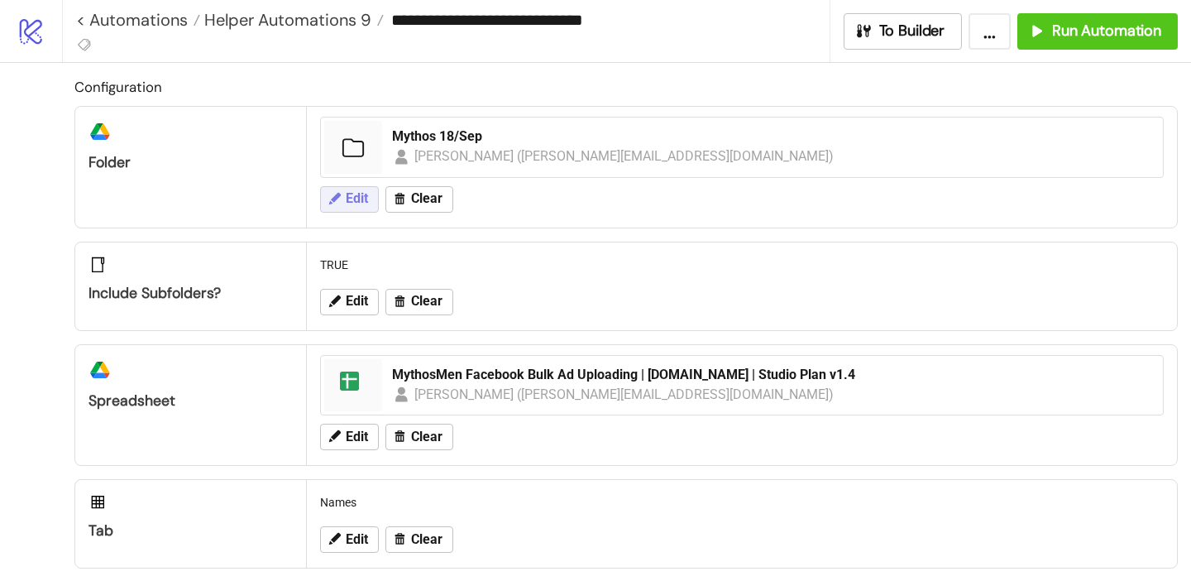
click at [342, 196] on button "Edit" at bounding box center [349, 199] width 59 height 26
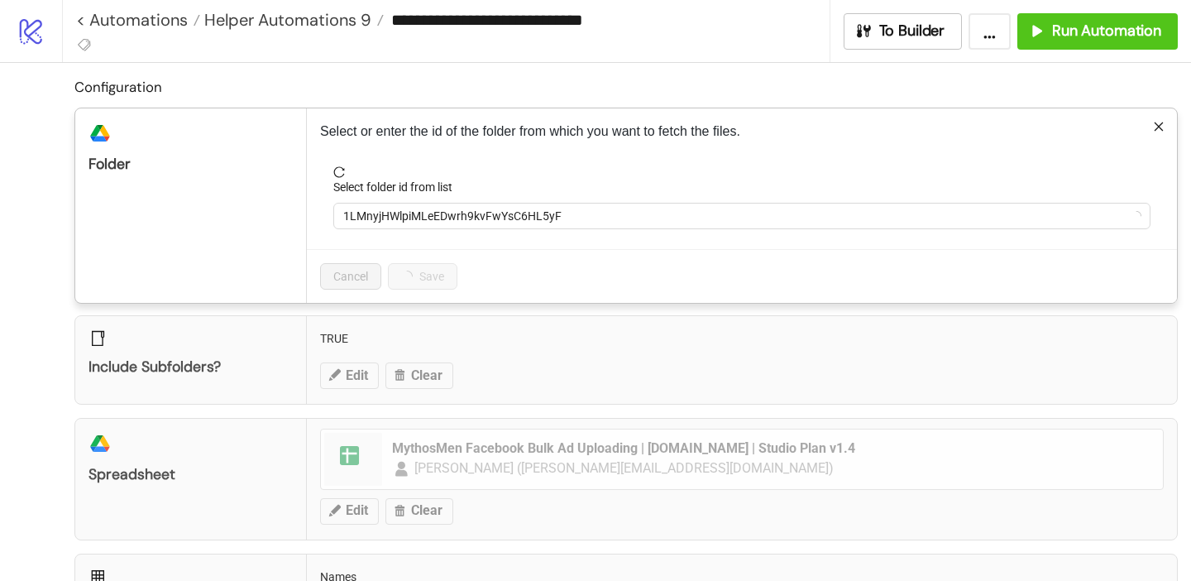
click at [413, 201] on div "Select folder id from list" at bounding box center [741, 190] width 817 height 25
click at [406, 223] on span "1LMnyjHWlpiMLeEDwrh9kvFwYsC6HL5yF" at bounding box center [742, 216] width 798 height 25
click at [406, 223] on span "Mythos 18/Sep" at bounding box center [742, 216] width 798 height 25
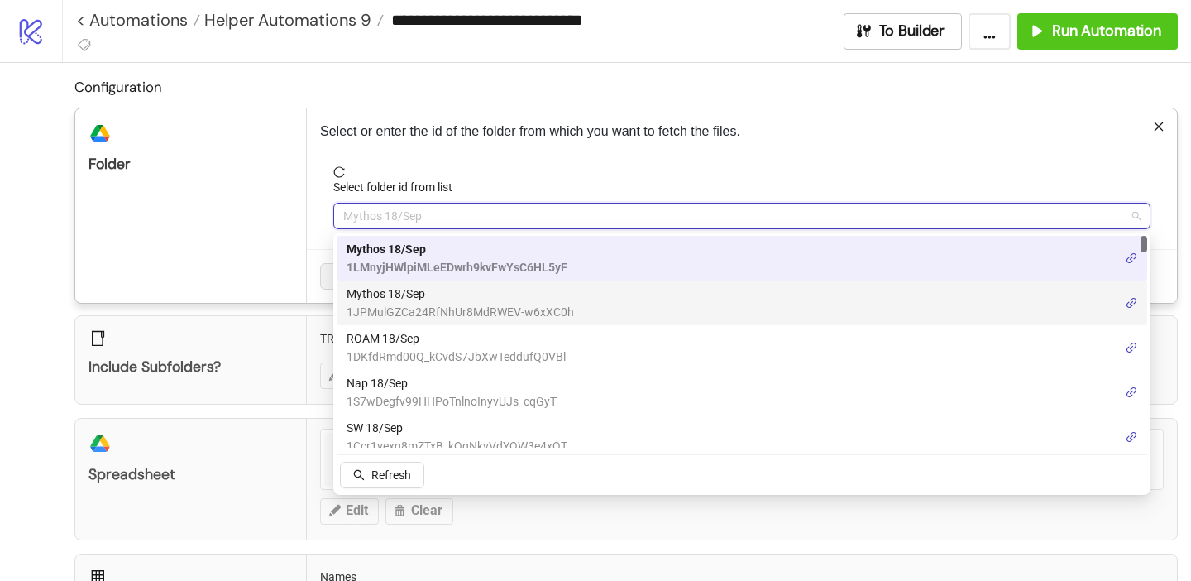
click at [418, 291] on span "Mythos 18/Sep" at bounding box center [461, 294] width 228 height 18
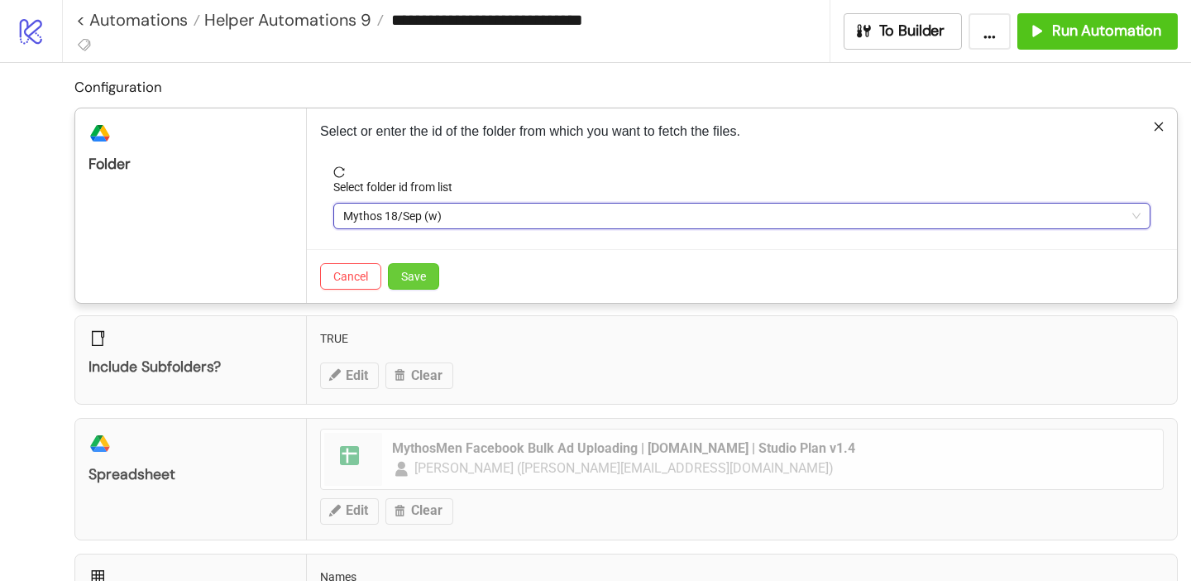
click at [431, 273] on button "Save" at bounding box center [413, 276] width 51 height 26
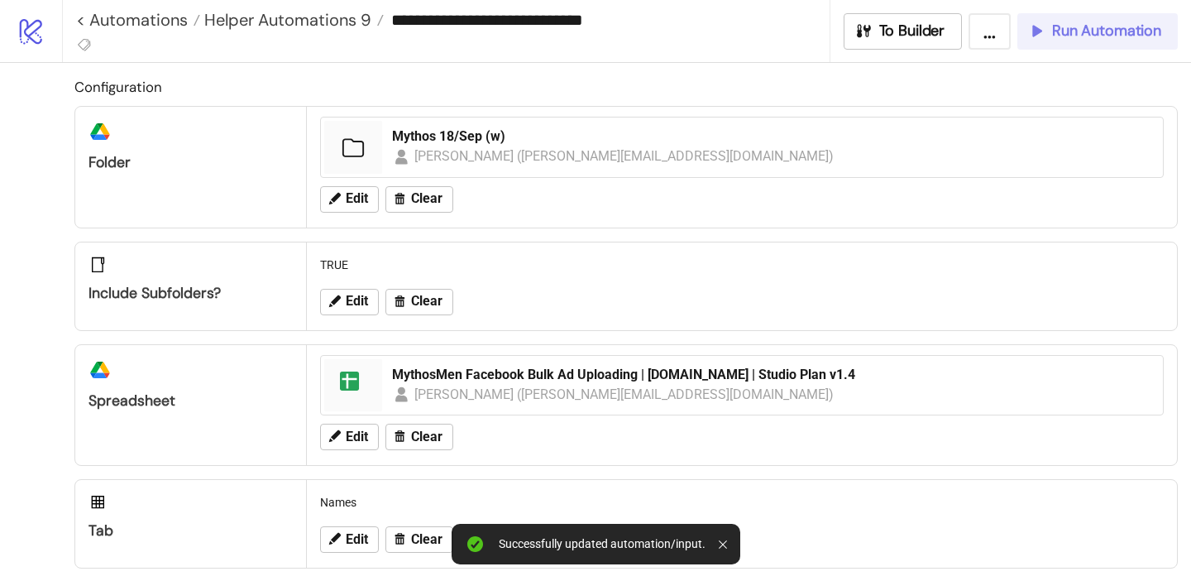
click at [1136, 35] on span "Run Automation" at bounding box center [1106, 31] width 109 height 19
